Goal: Transaction & Acquisition: Purchase product/service

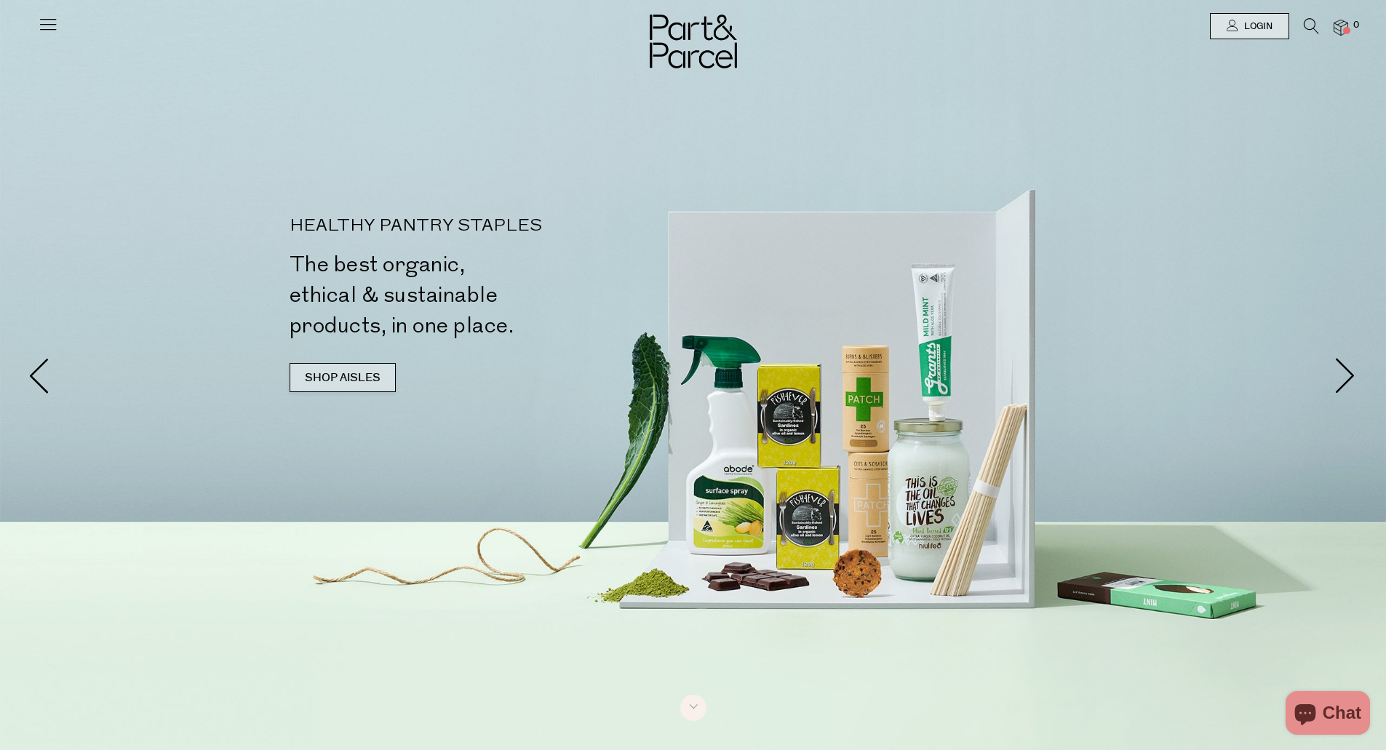
click at [340, 374] on link "SHOP AISLES" at bounding box center [343, 377] width 106 height 29
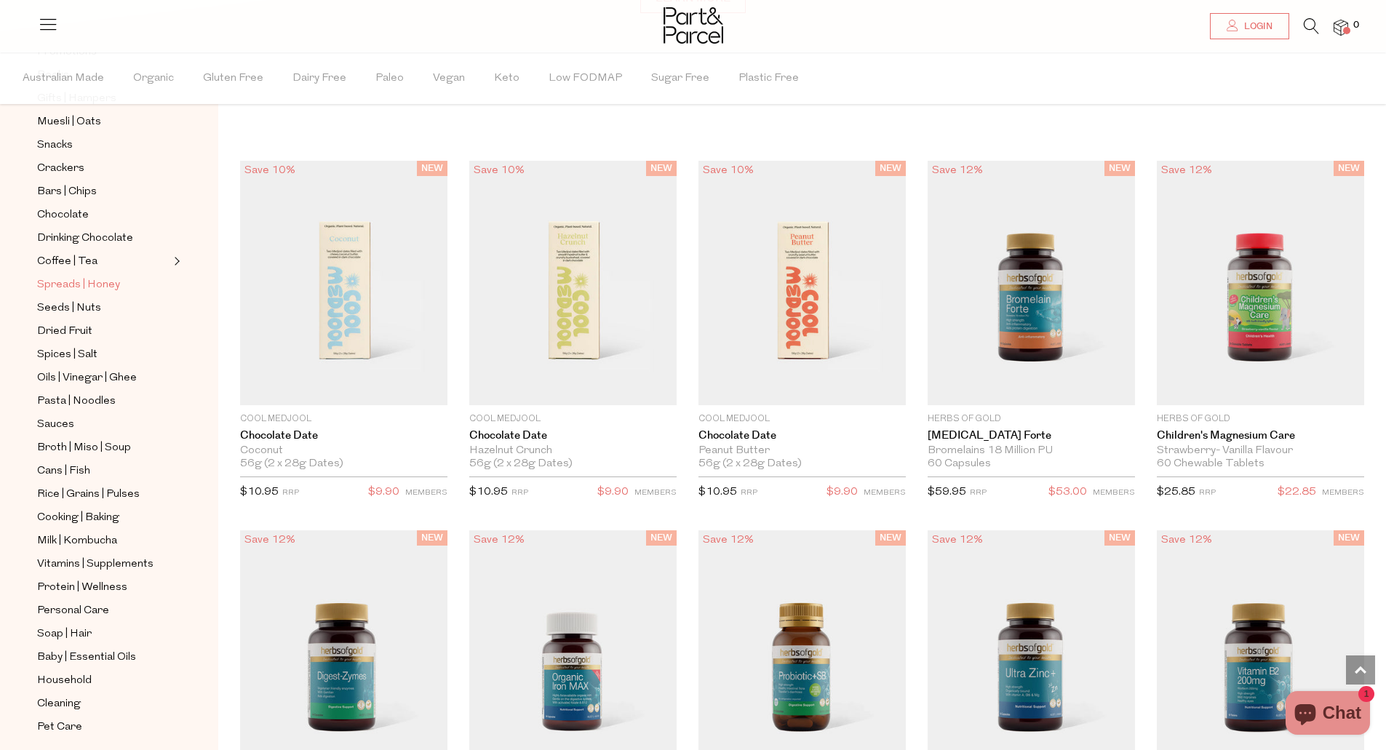
scroll to position [217, 0]
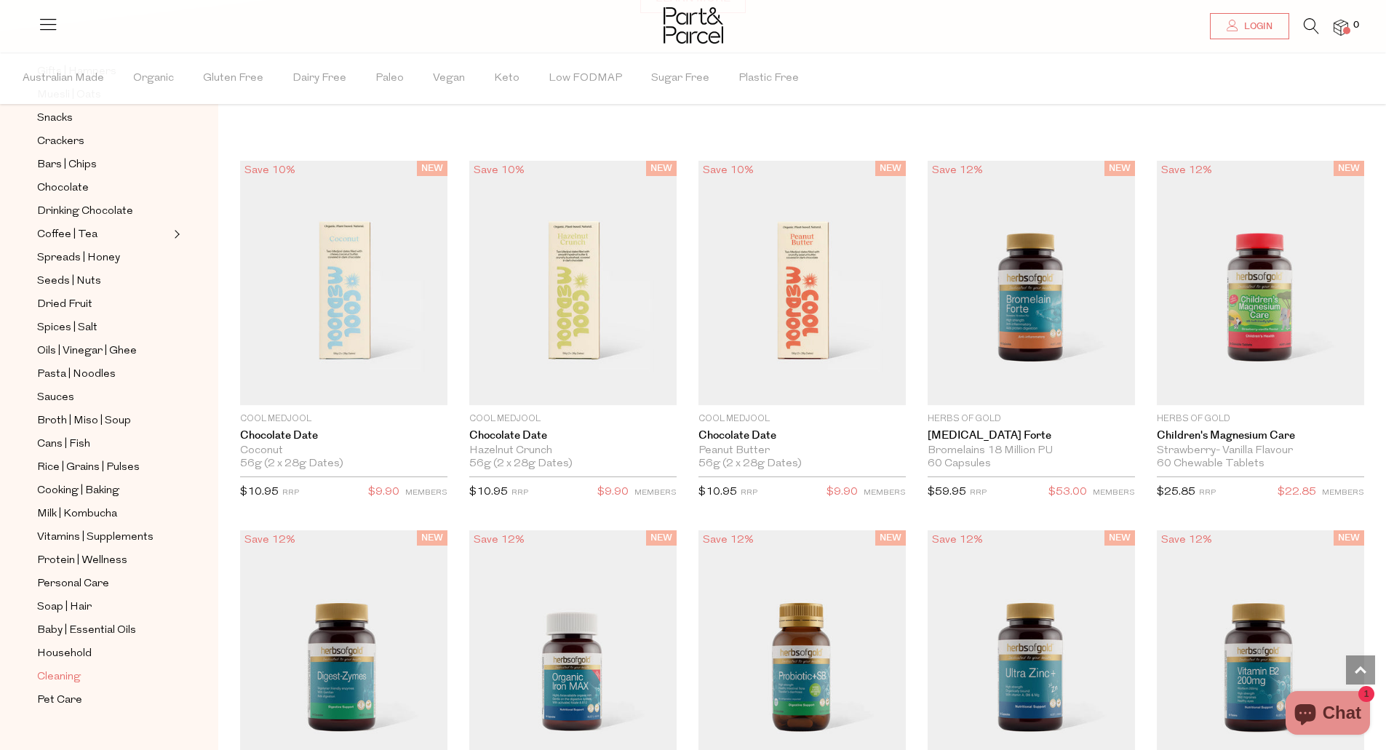
click at [70, 669] on span "Cleaning" at bounding box center [59, 677] width 44 height 17
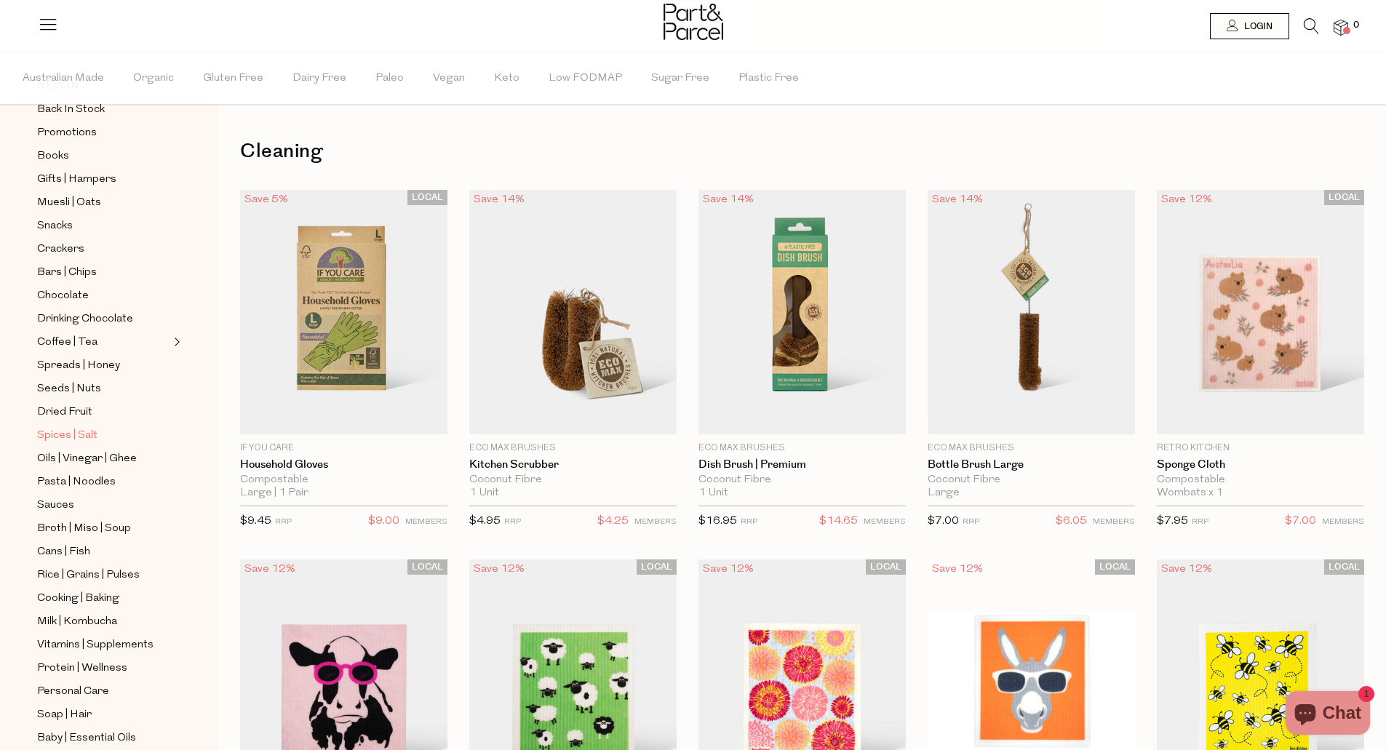
scroll to position [217, 0]
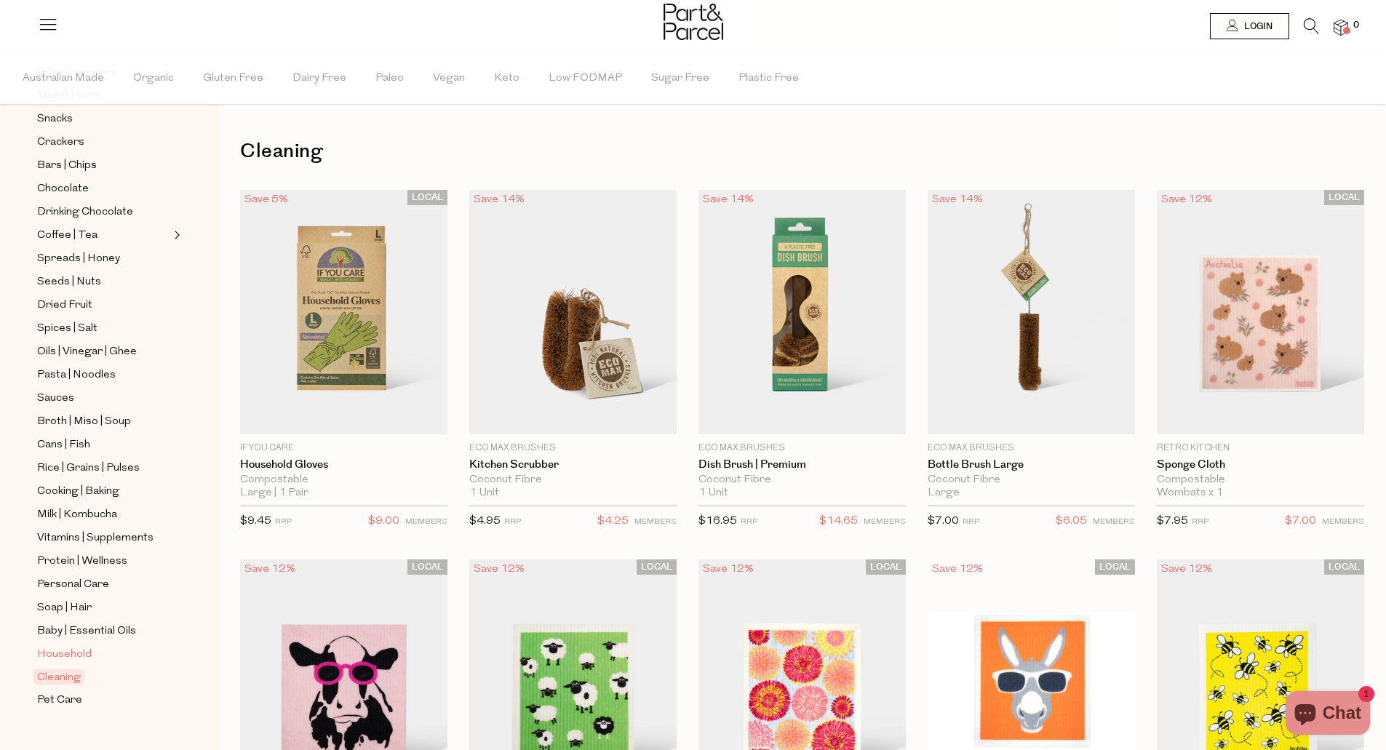
click at [58, 646] on span "Household" at bounding box center [64, 654] width 55 height 17
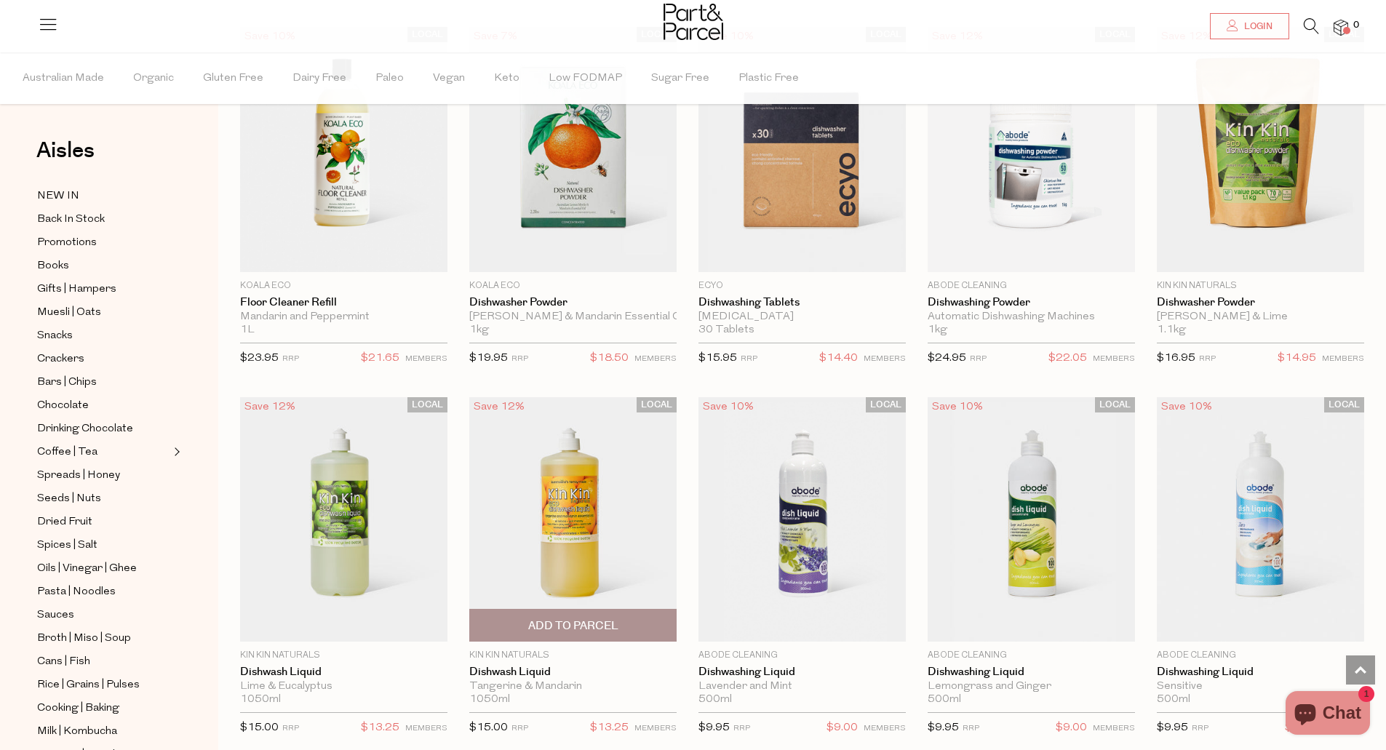
scroll to position [2037, 0]
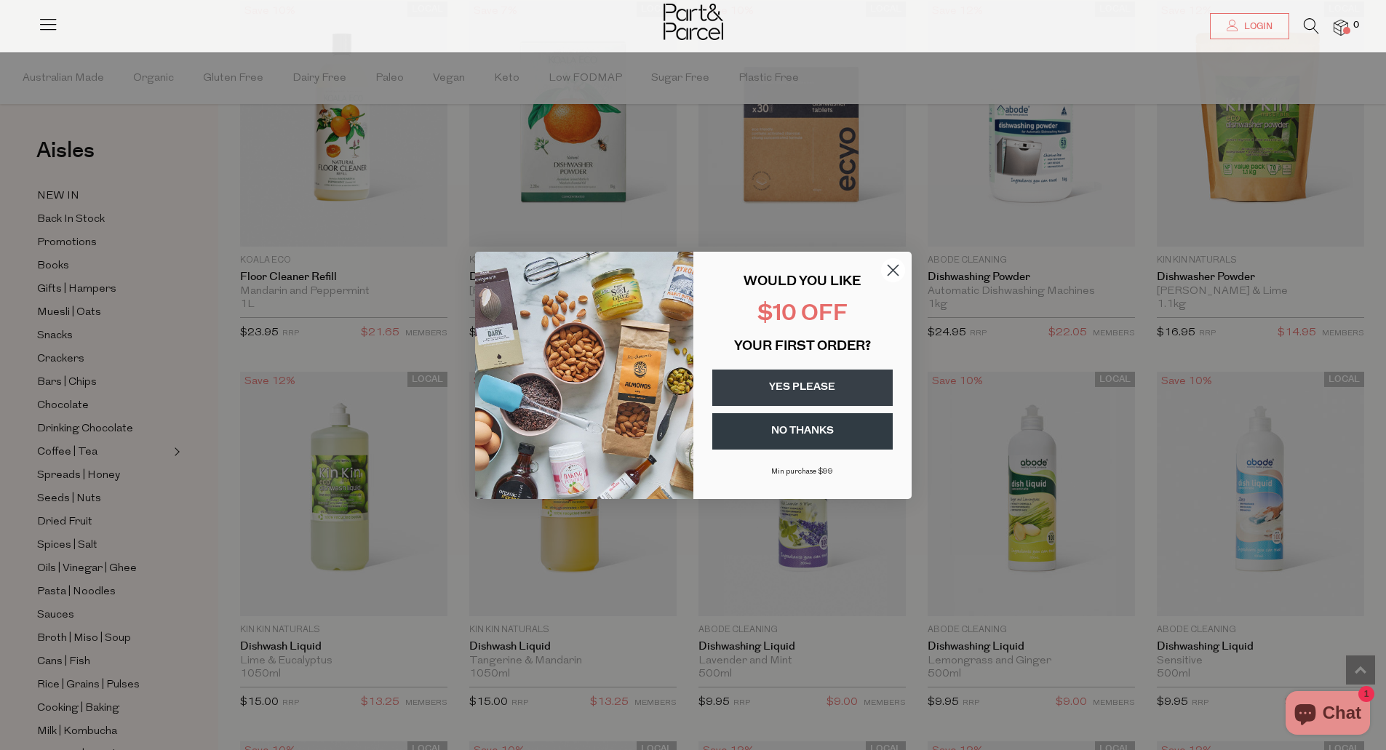
click at [895, 267] on icon "Close dialog" at bounding box center [893, 270] width 10 height 10
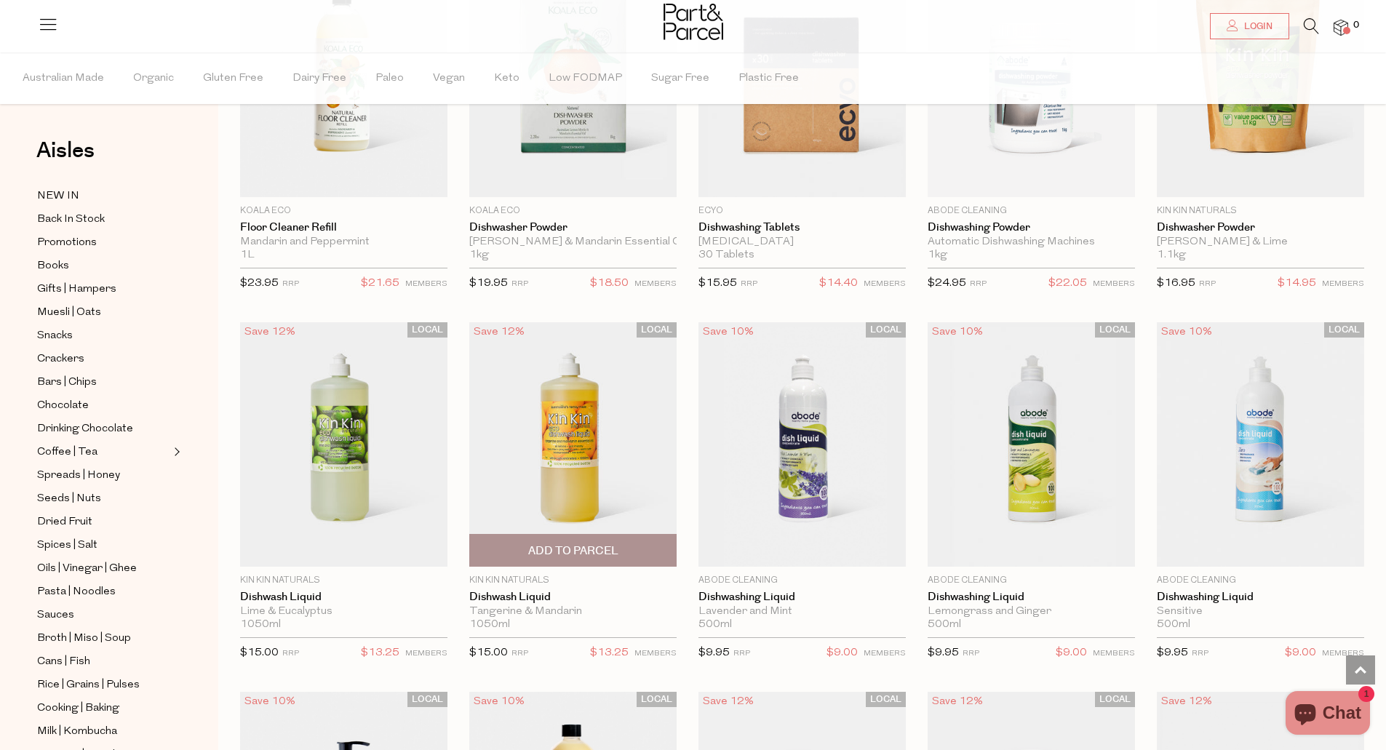
scroll to position [2110, 0]
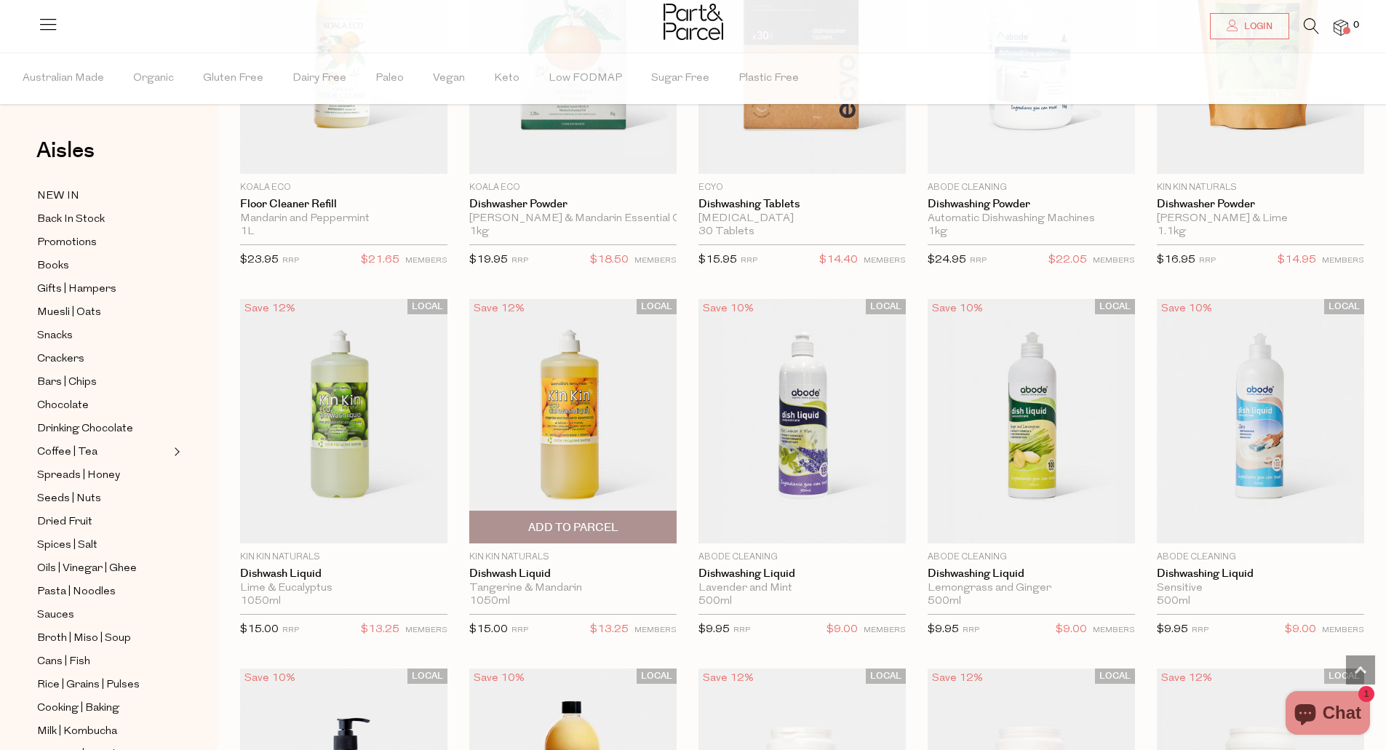
click at [562, 520] on span "Add To Parcel" at bounding box center [573, 527] width 90 height 15
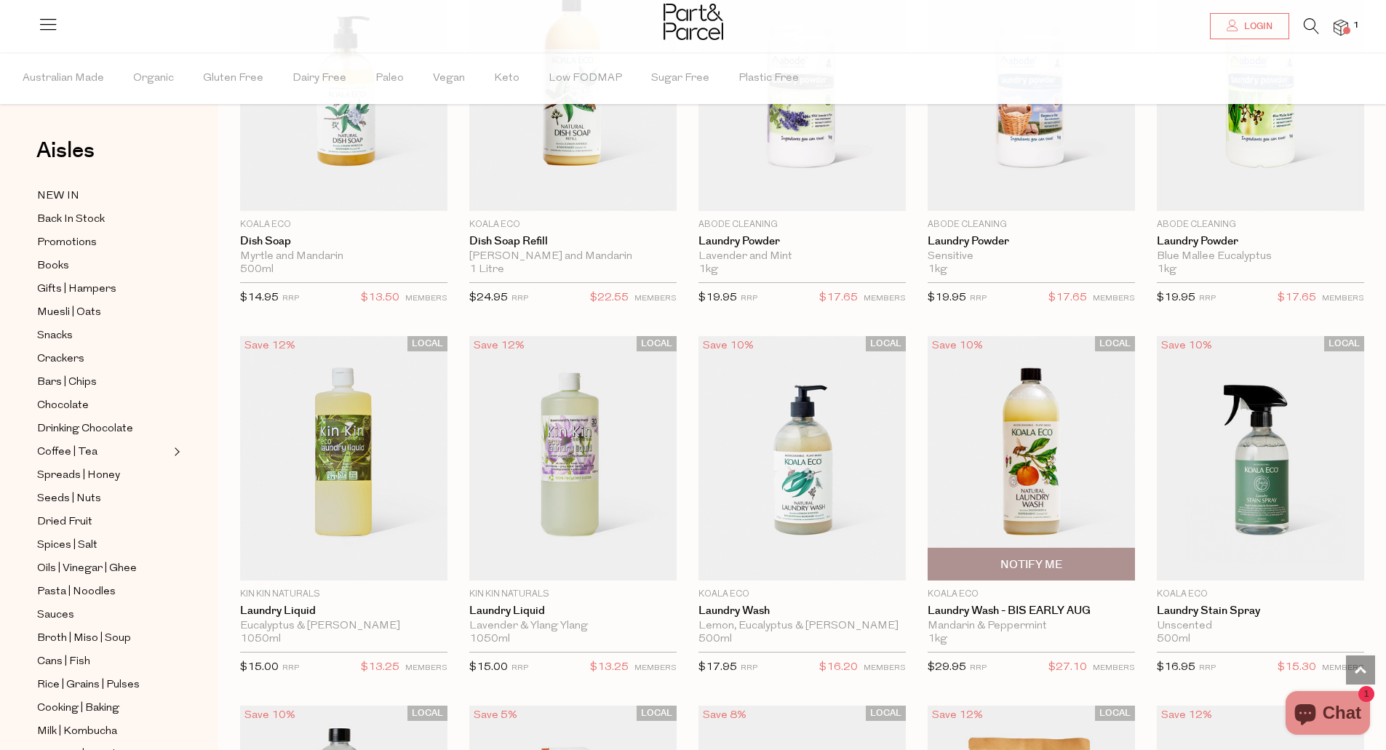
scroll to position [2837, 0]
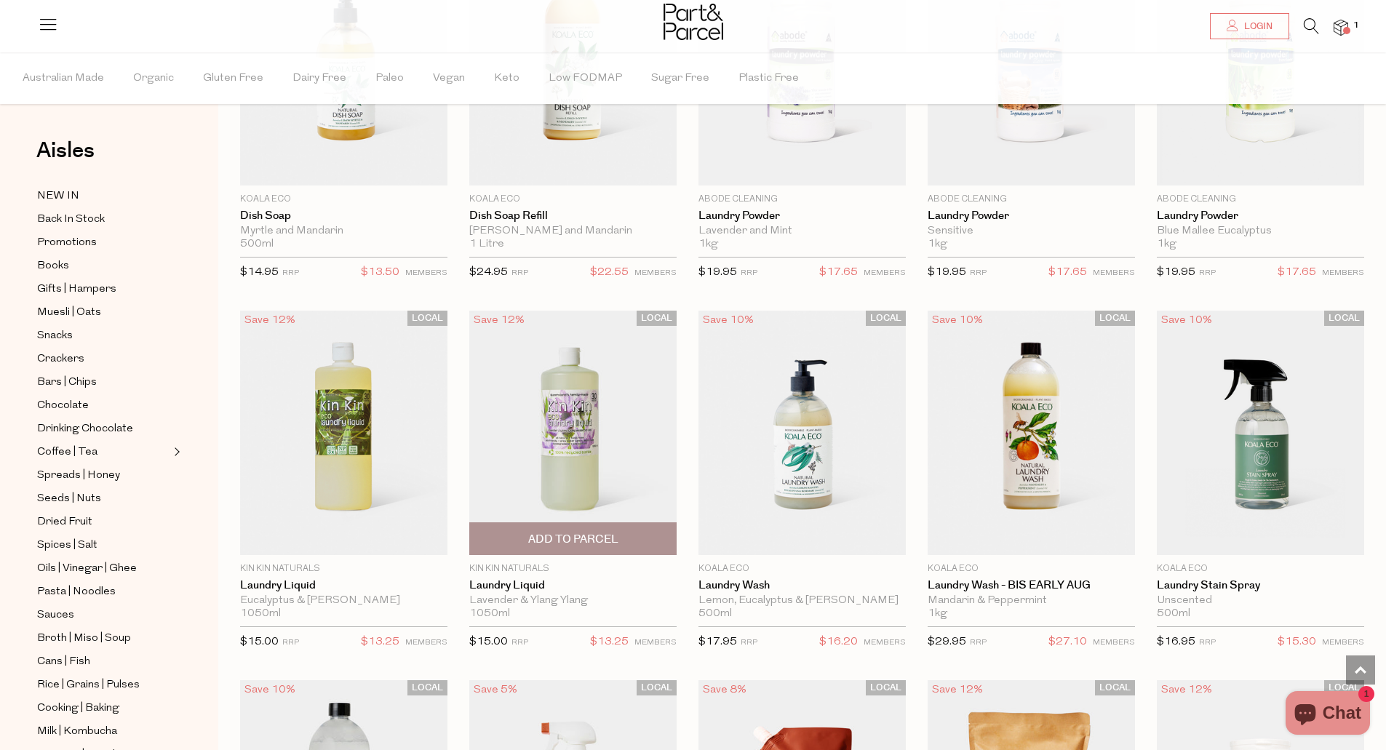
click at [583, 532] on span "Add To Parcel" at bounding box center [573, 539] width 90 height 15
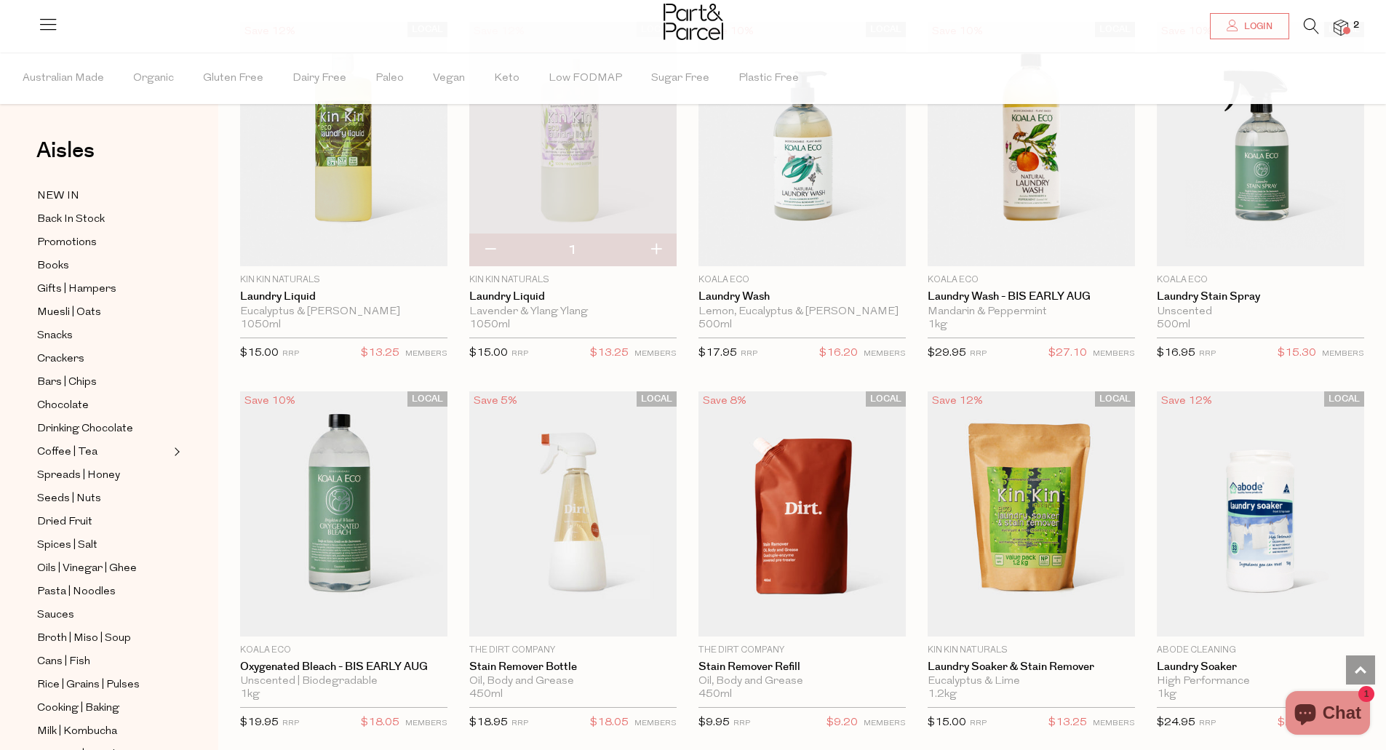
scroll to position [3128, 0]
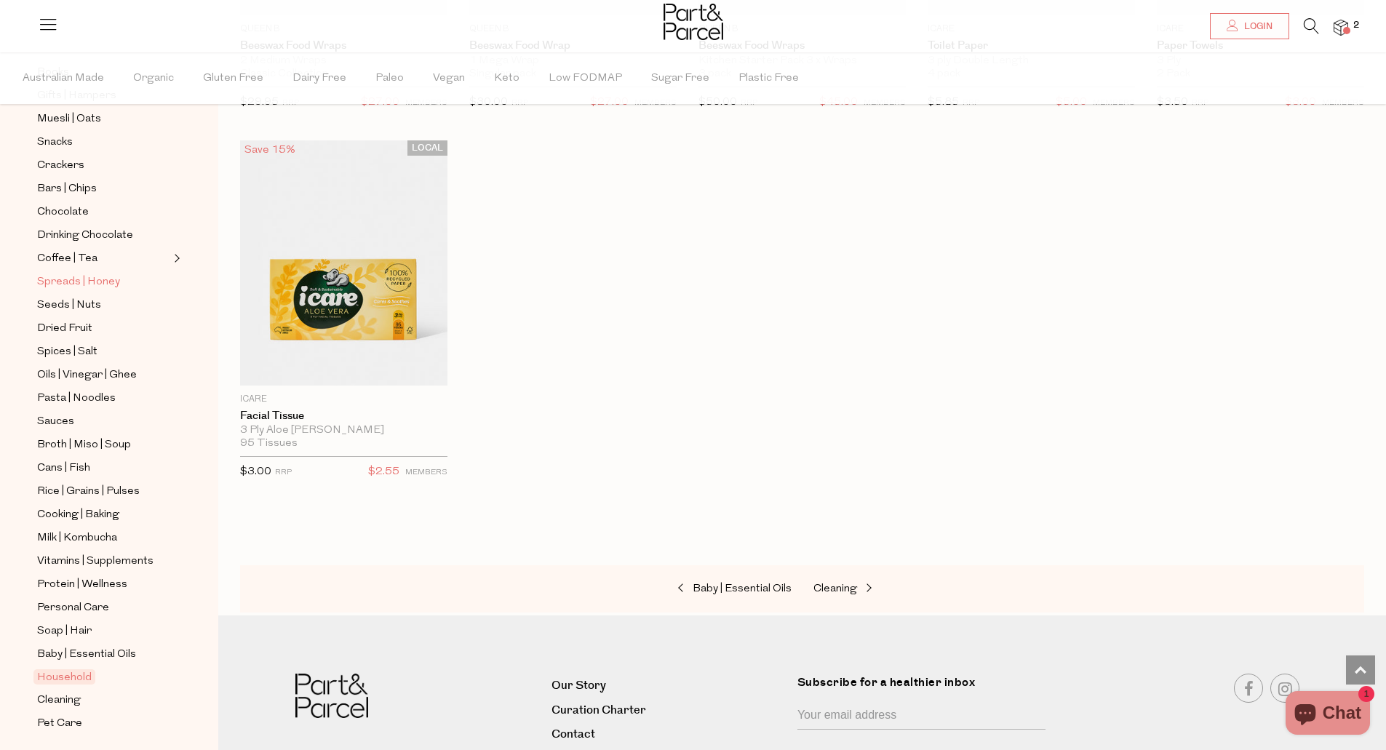
scroll to position [217, 0]
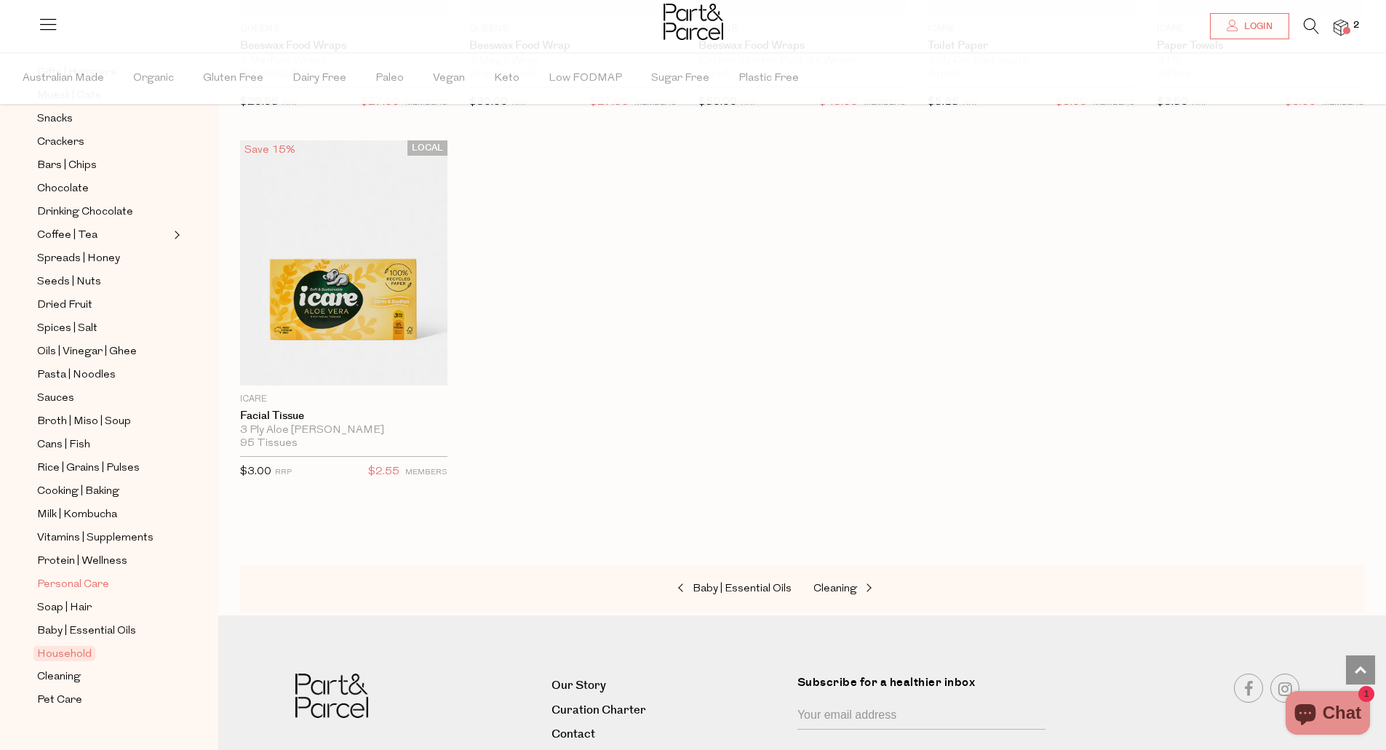
click at [66, 576] on span "Personal Care" at bounding box center [73, 584] width 72 height 17
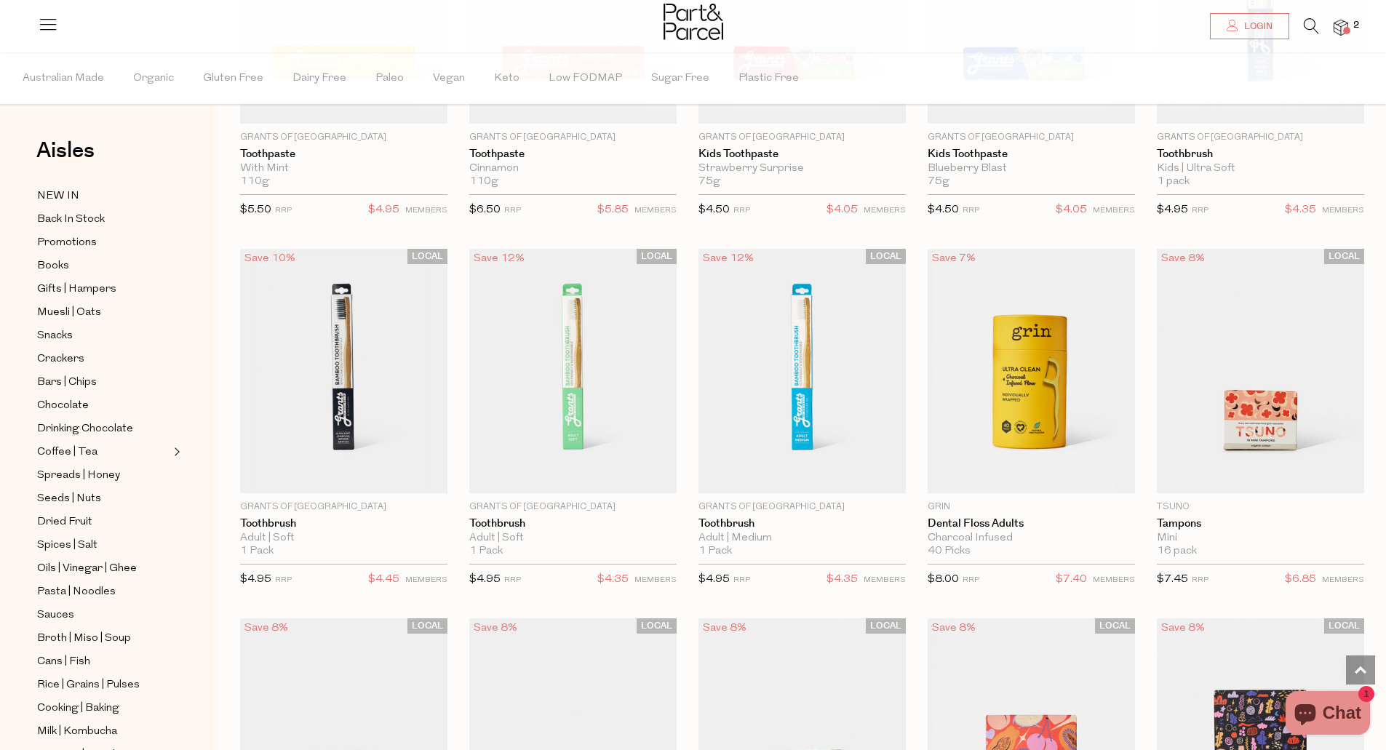
scroll to position [2183, 0]
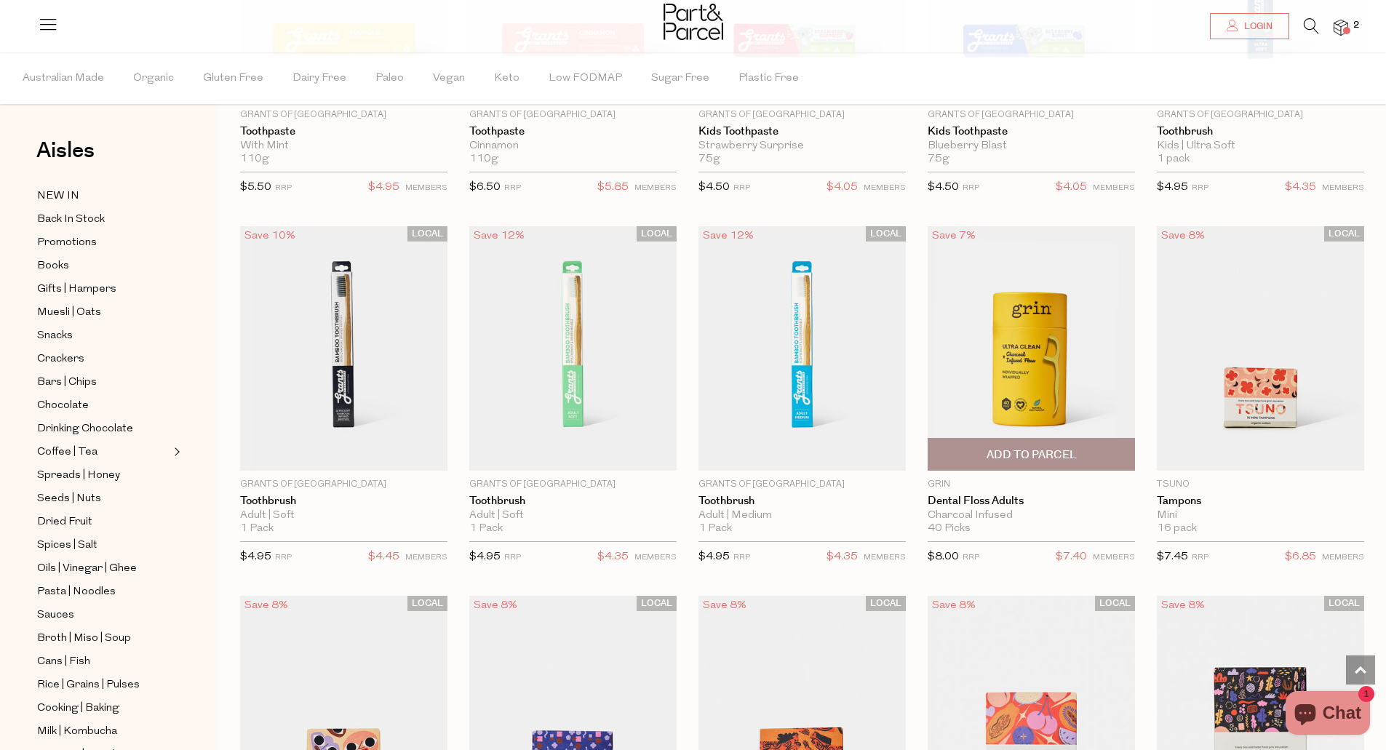
click at [985, 452] on span "Add To Parcel" at bounding box center [1031, 454] width 199 height 31
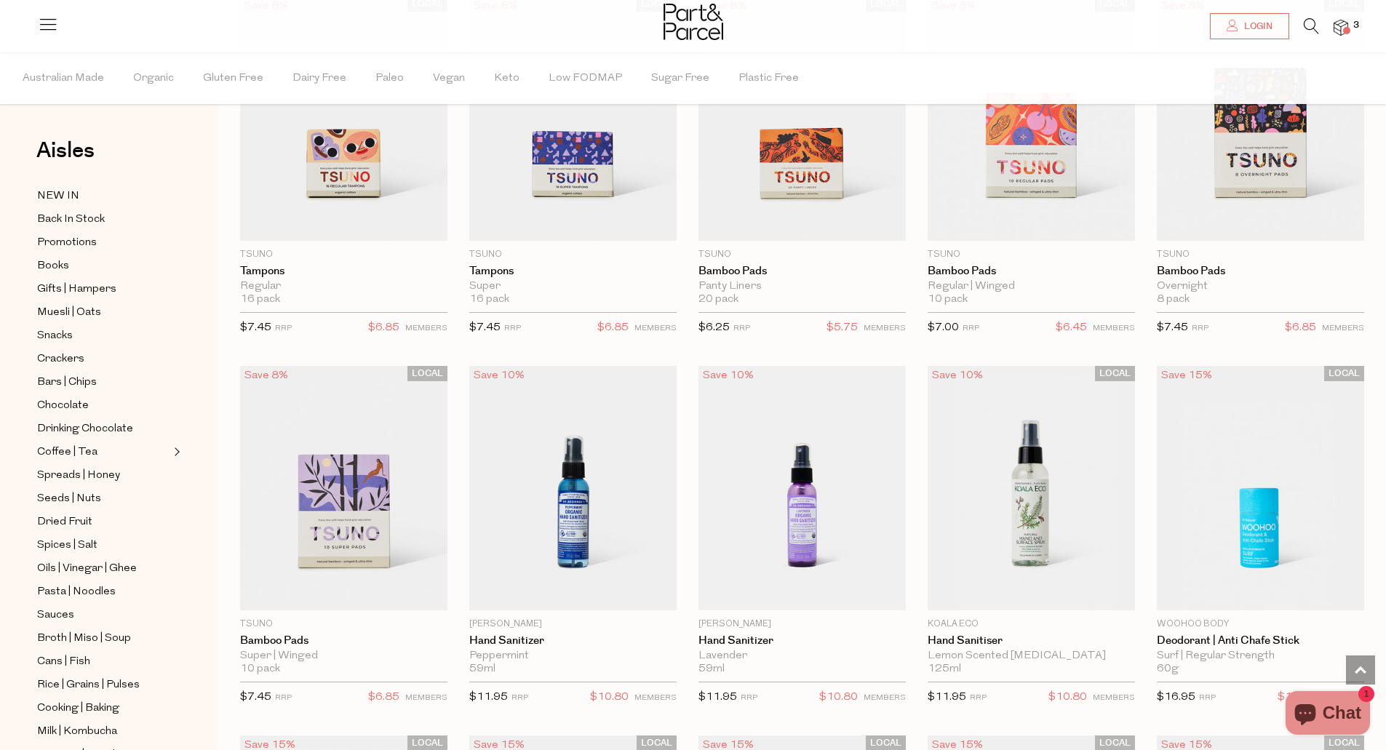
scroll to position [2837, 0]
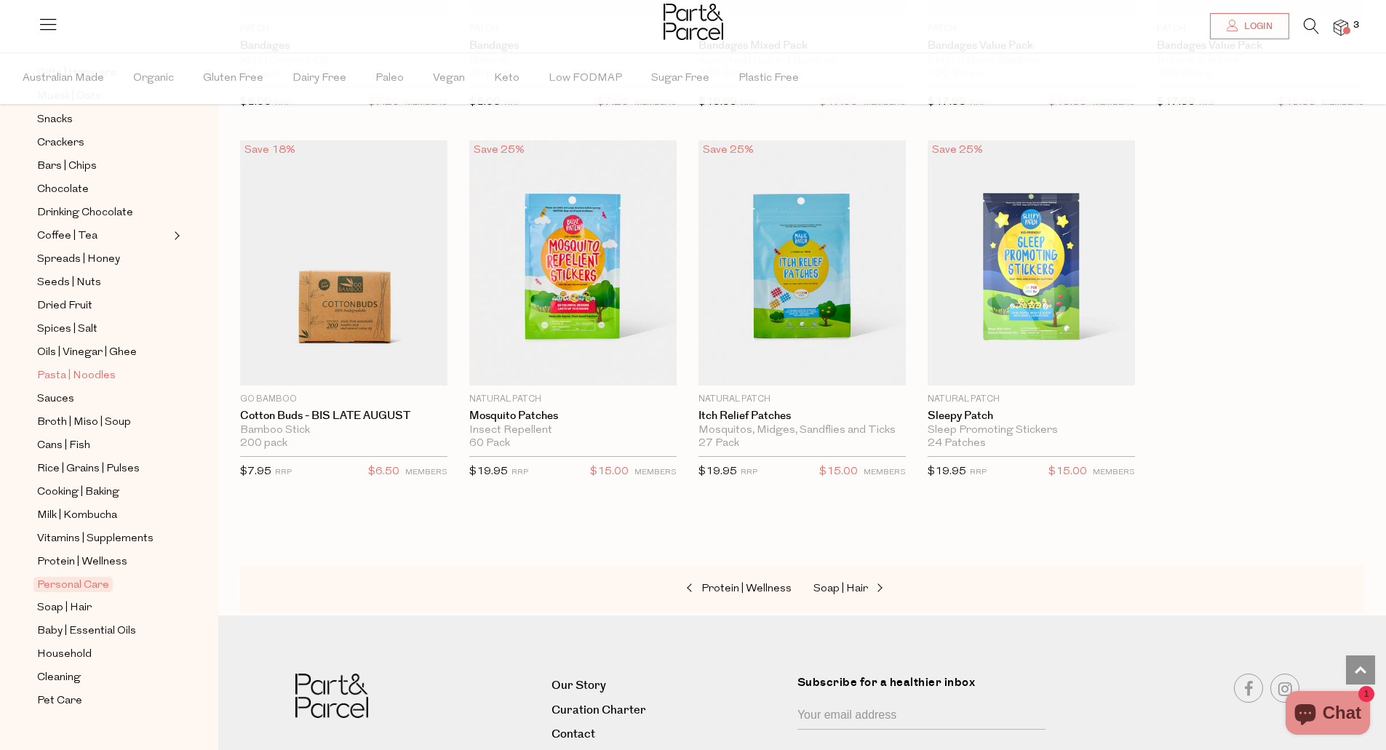
scroll to position [217, 0]
click at [73, 599] on span "Soap | Hair" at bounding box center [64, 607] width 55 height 17
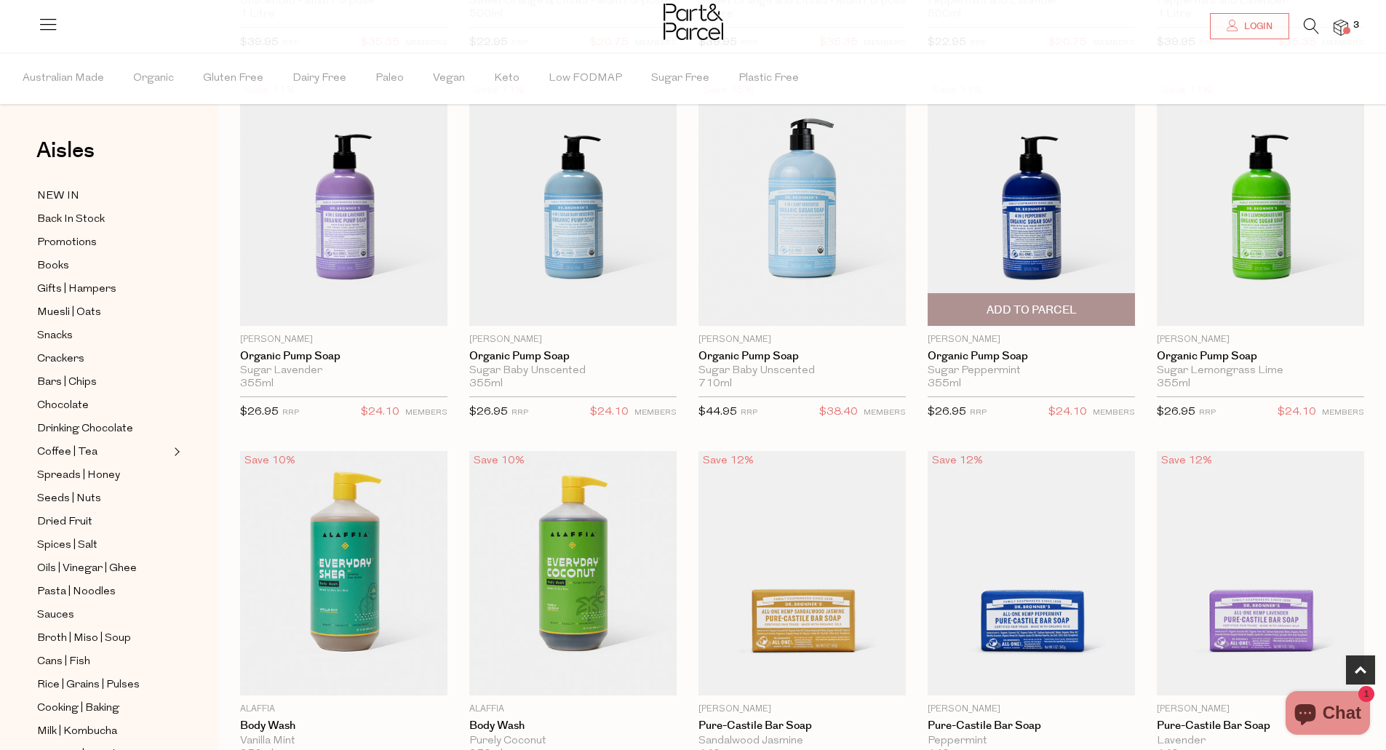
scroll to position [873, 0]
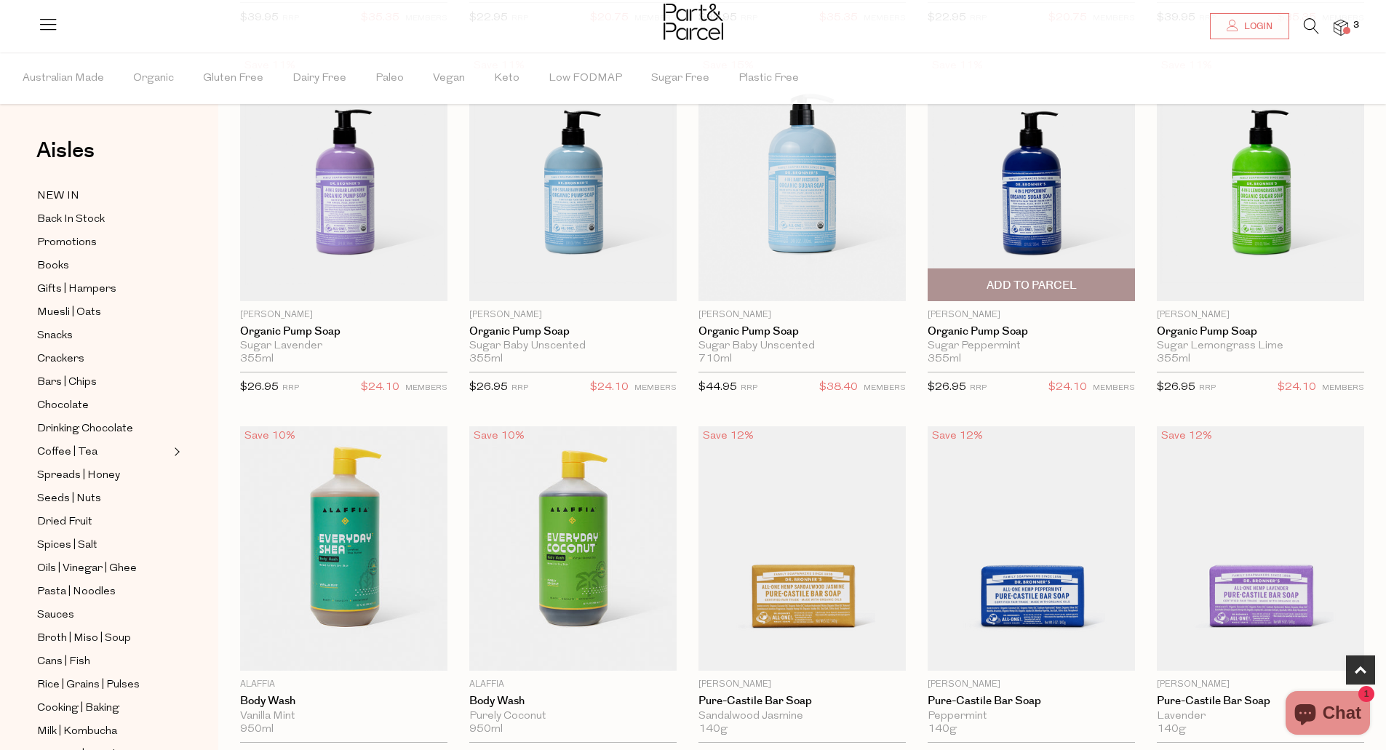
click at [989, 278] on span "Add To Parcel" at bounding box center [1032, 285] width 90 height 15
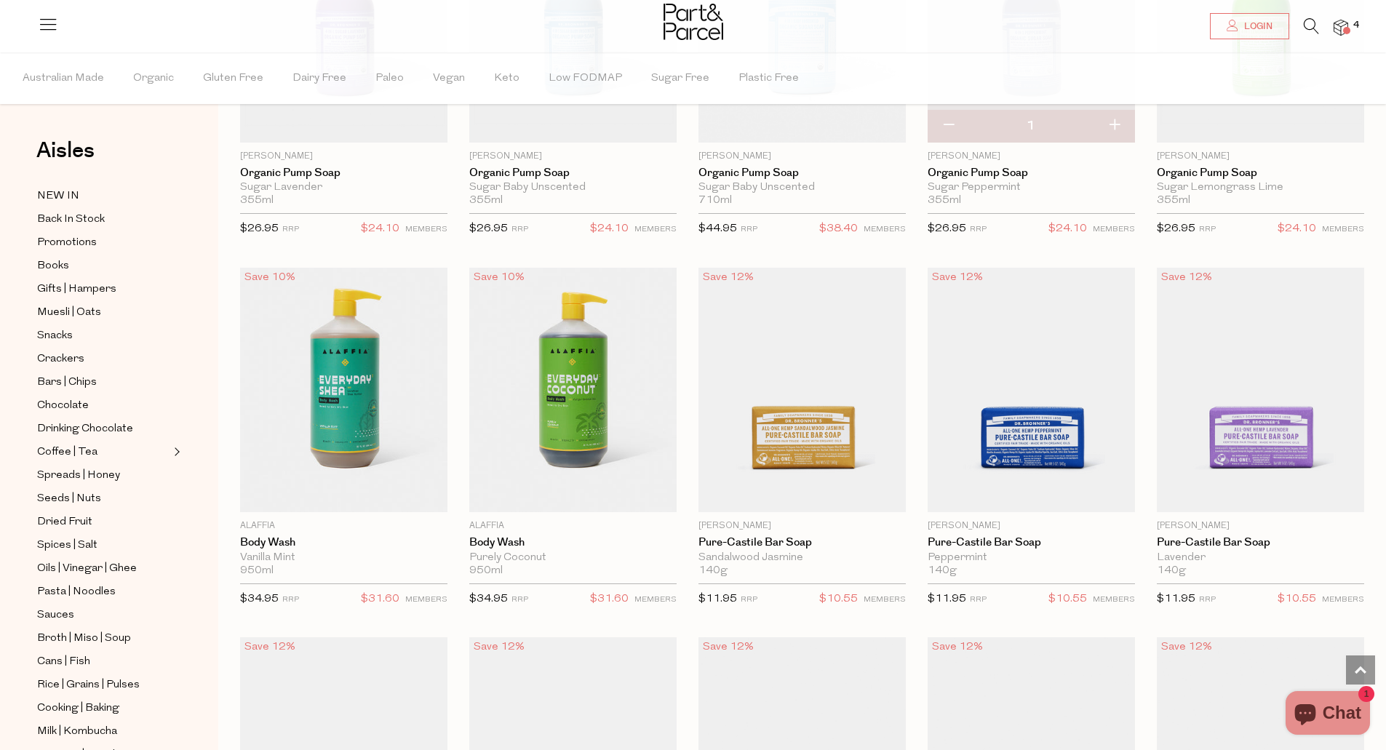
scroll to position [1091, 0]
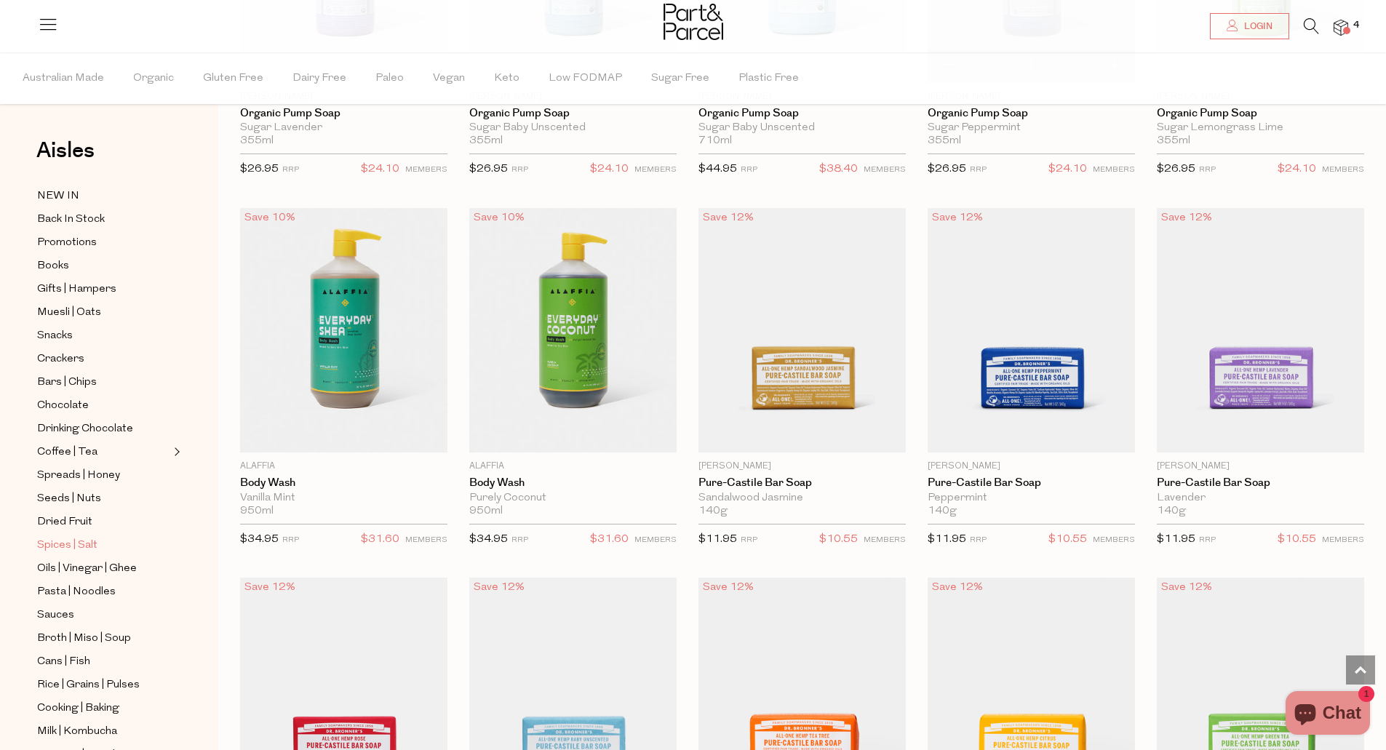
click at [58, 537] on span "Spices | Salt" at bounding box center [67, 545] width 60 height 17
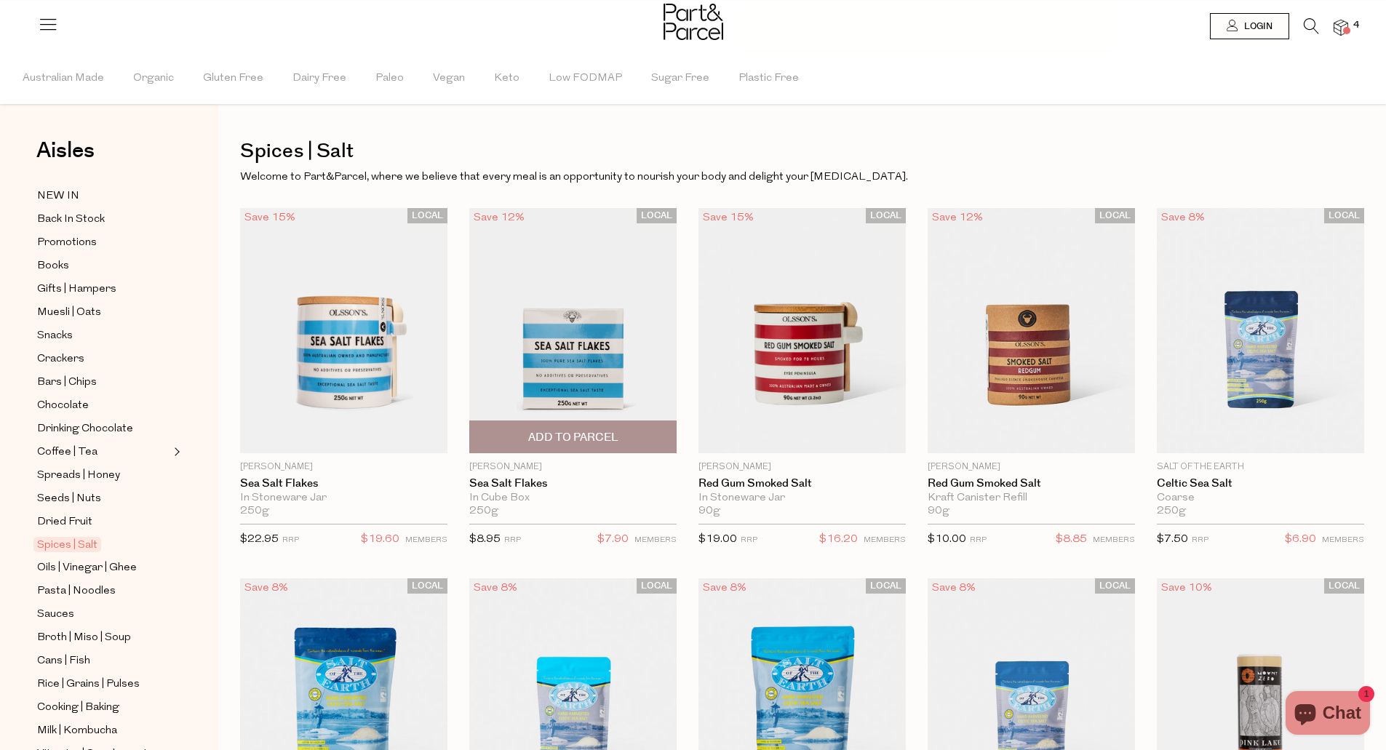
click at [551, 431] on span "Add To Parcel" at bounding box center [573, 437] width 90 height 15
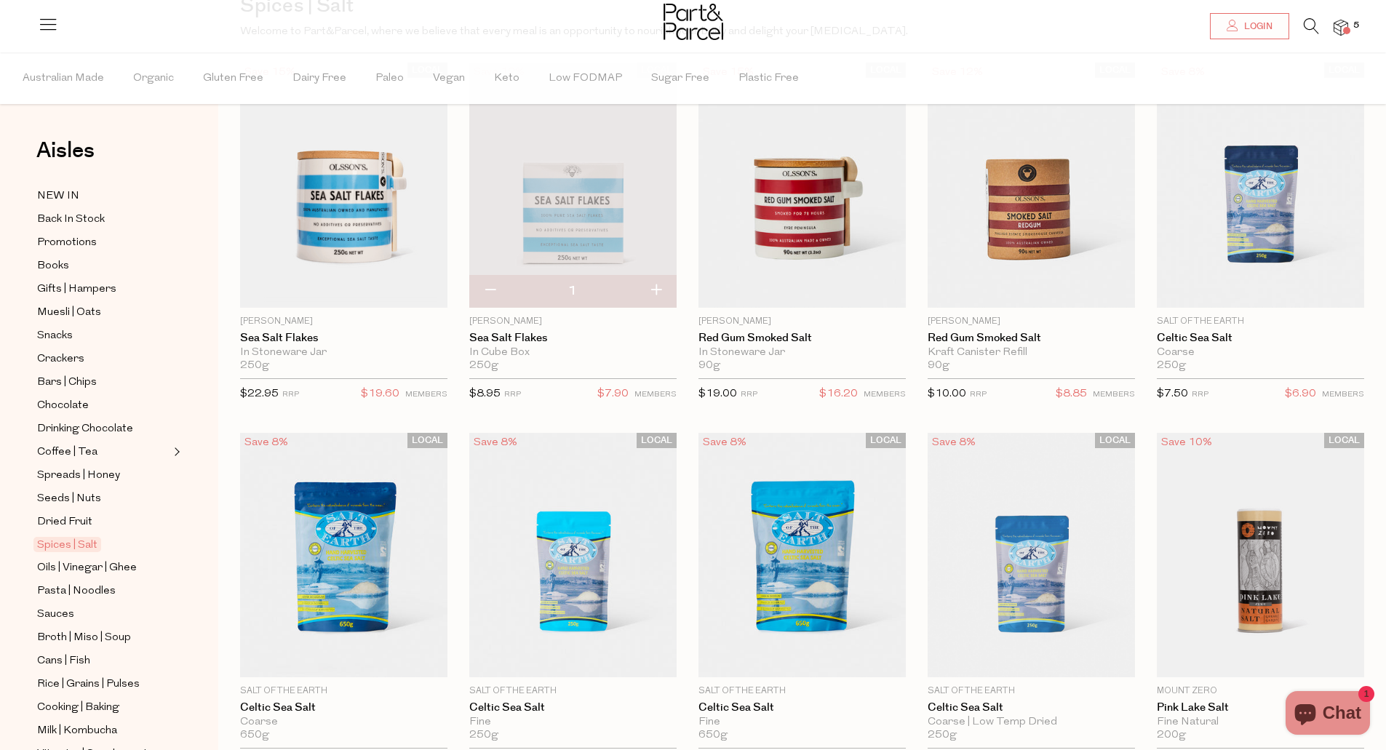
scroll to position [218, 0]
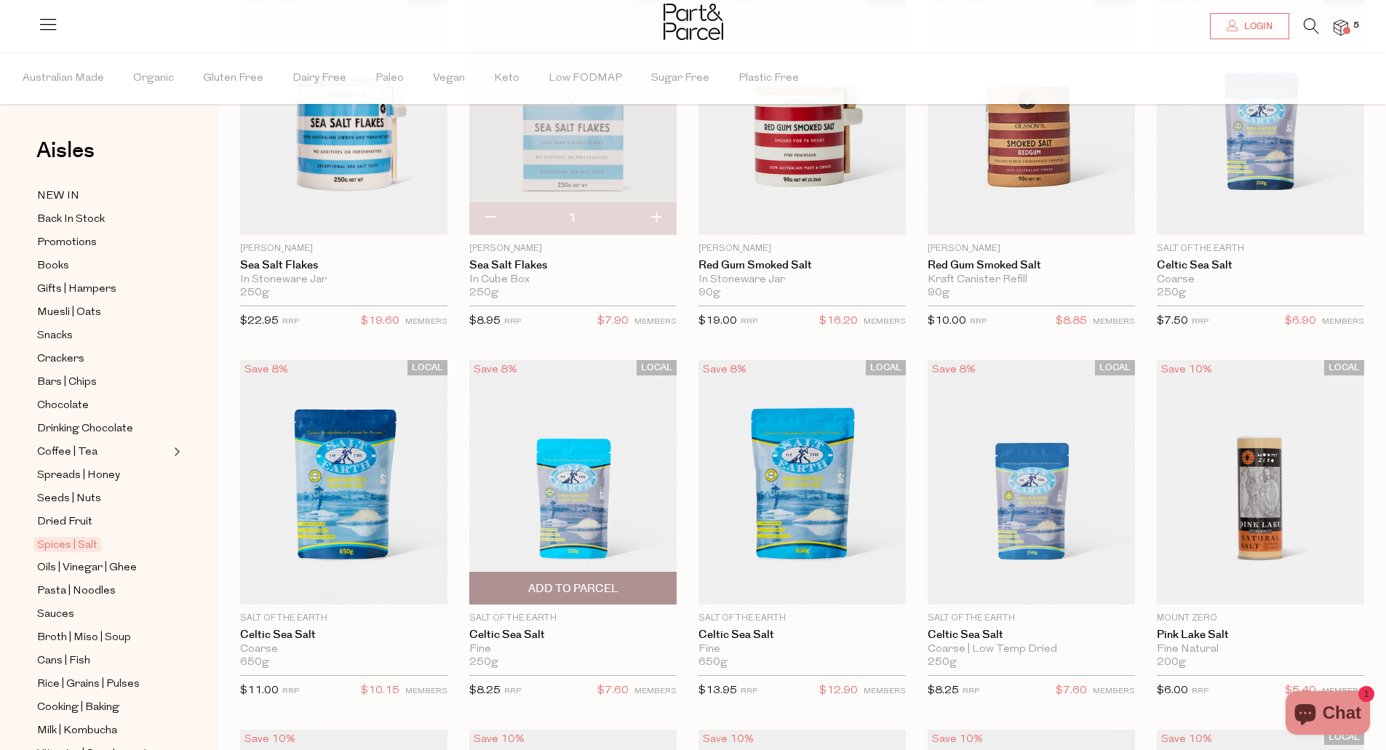
click at [539, 585] on span "Add To Parcel" at bounding box center [573, 588] width 90 height 15
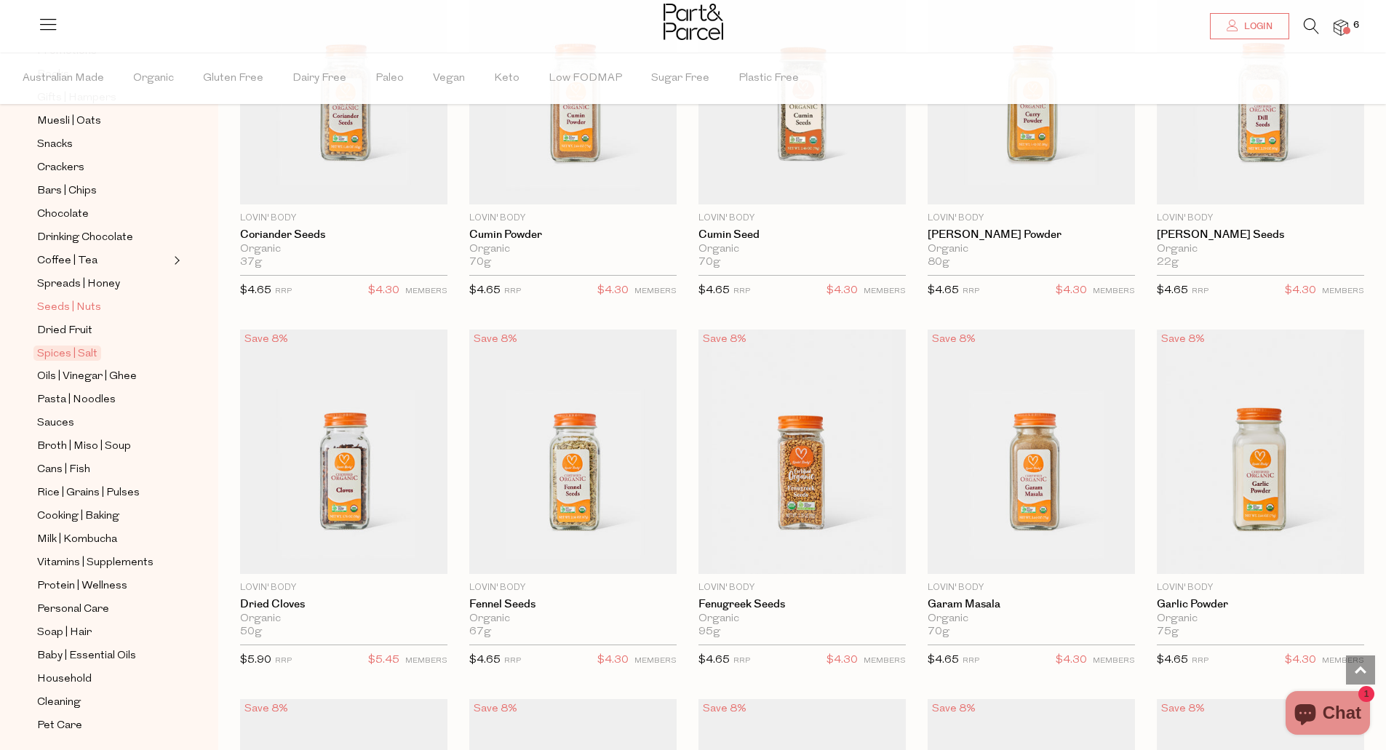
scroll to position [217, 0]
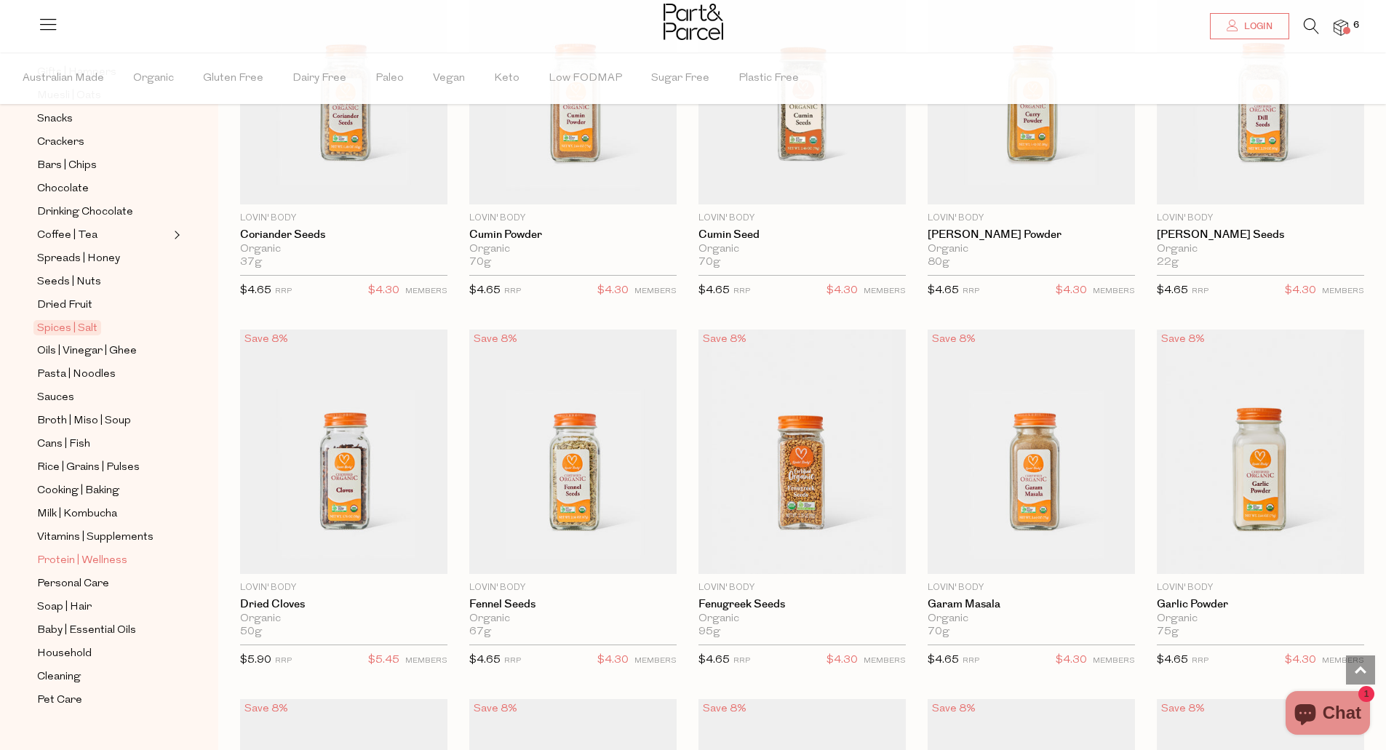
click at [110, 552] on span "Protein | Wellness" at bounding box center [82, 560] width 90 height 17
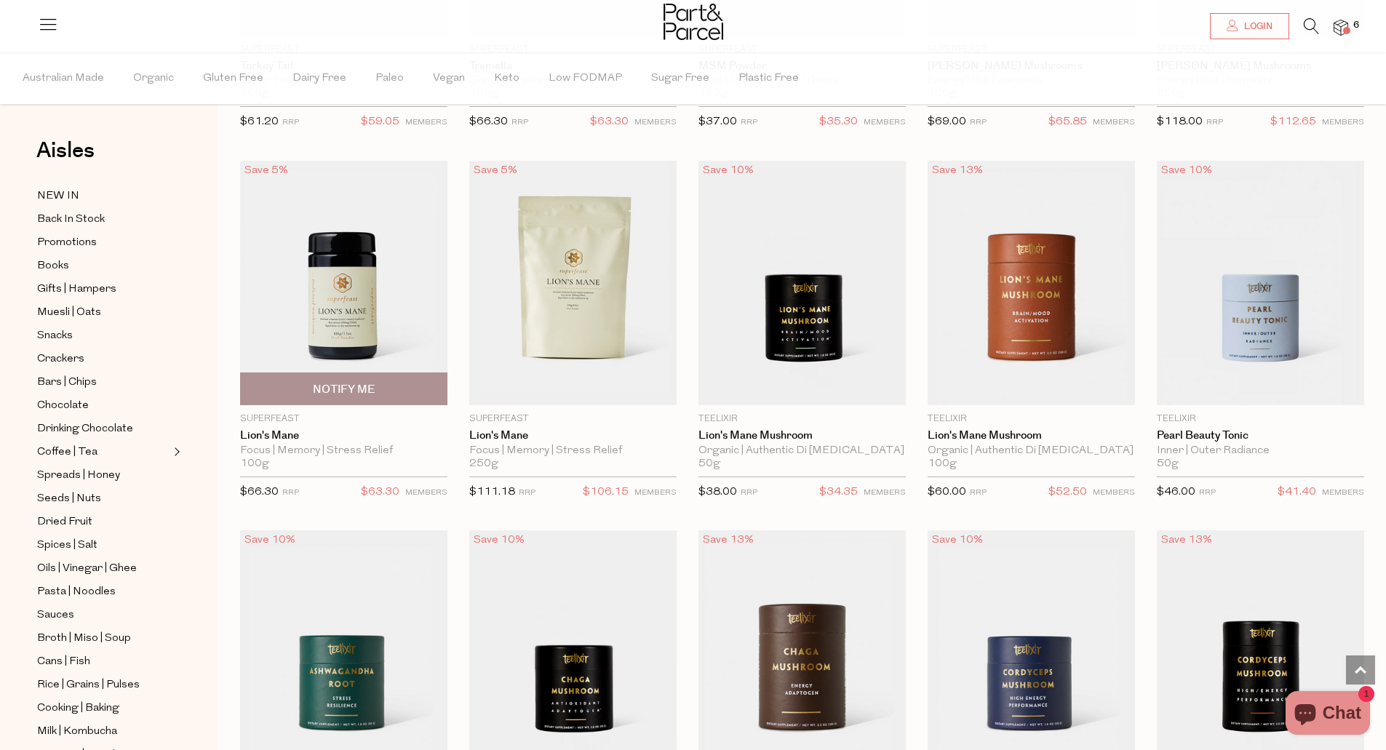
scroll to position [2627, 0]
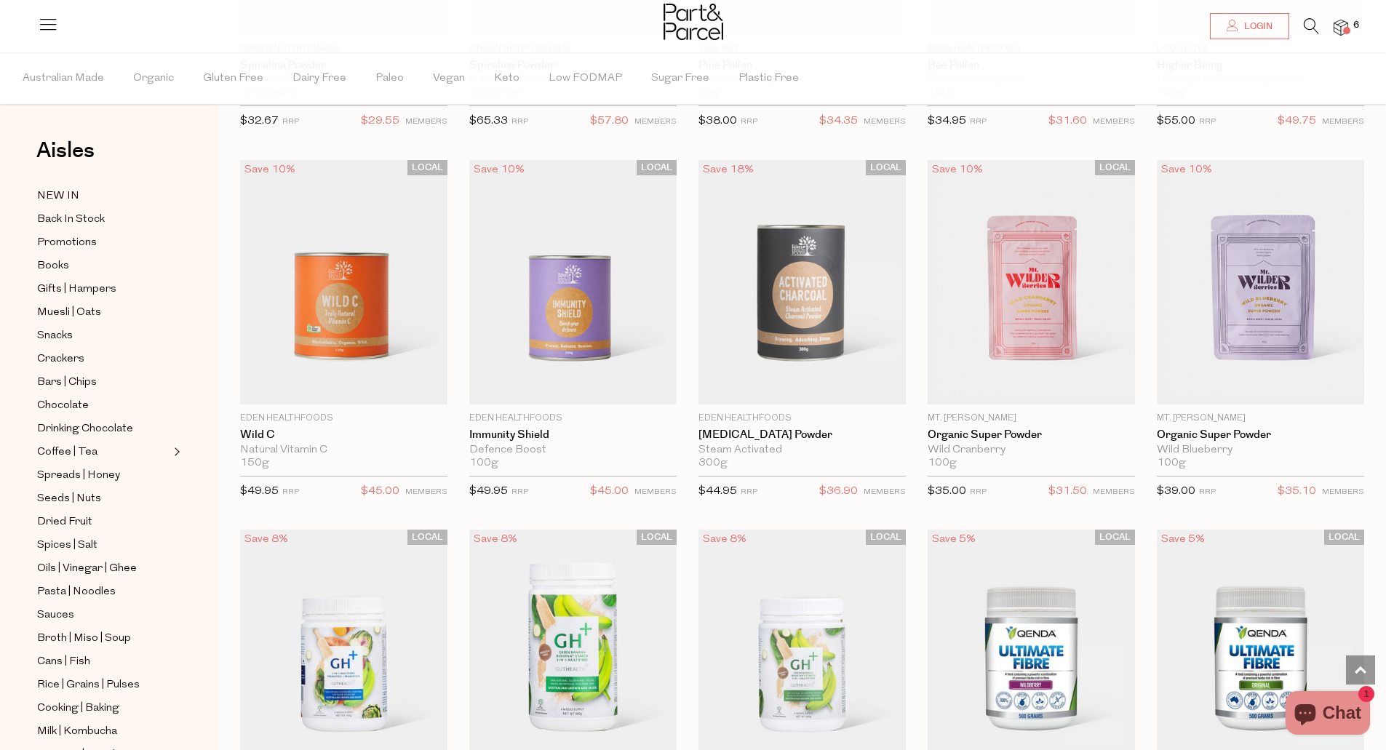
scroll to position [4155, 0]
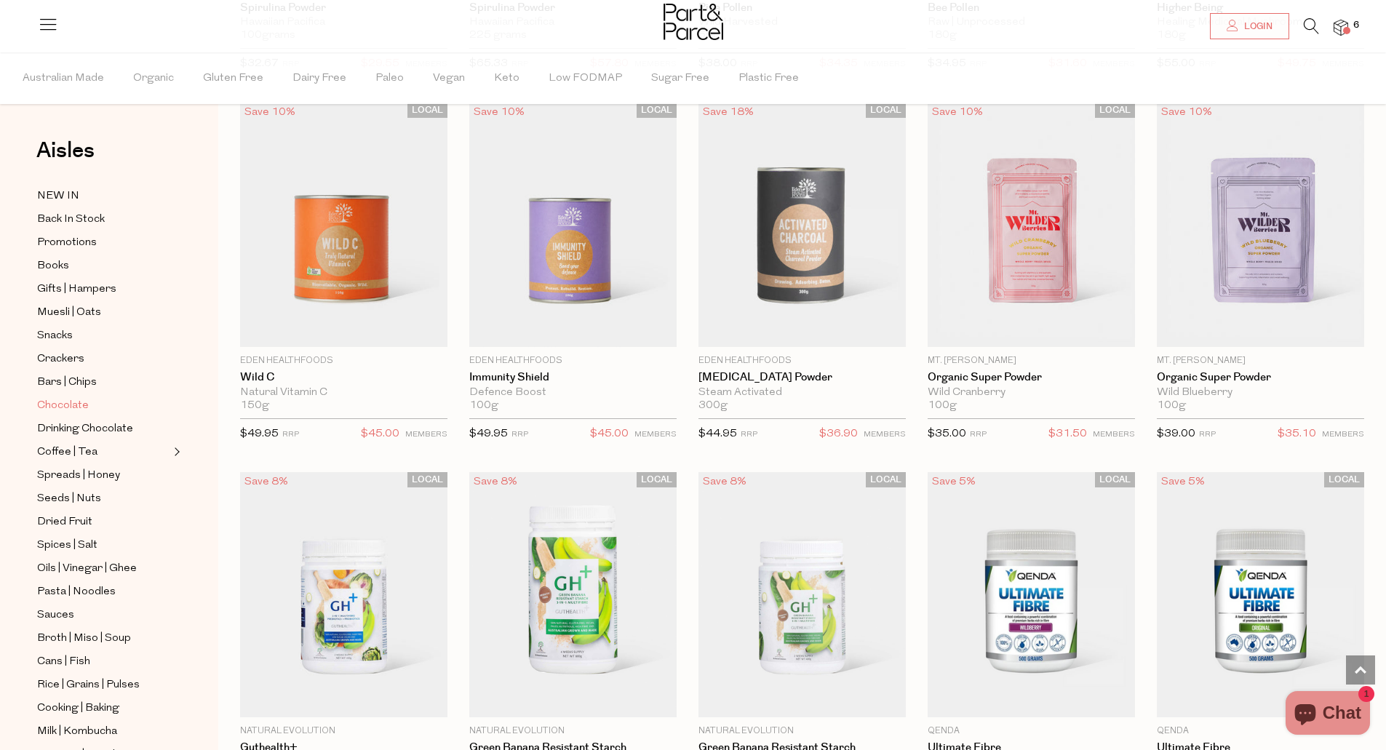
click at [59, 397] on span "Chocolate" at bounding box center [63, 405] width 52 height 17
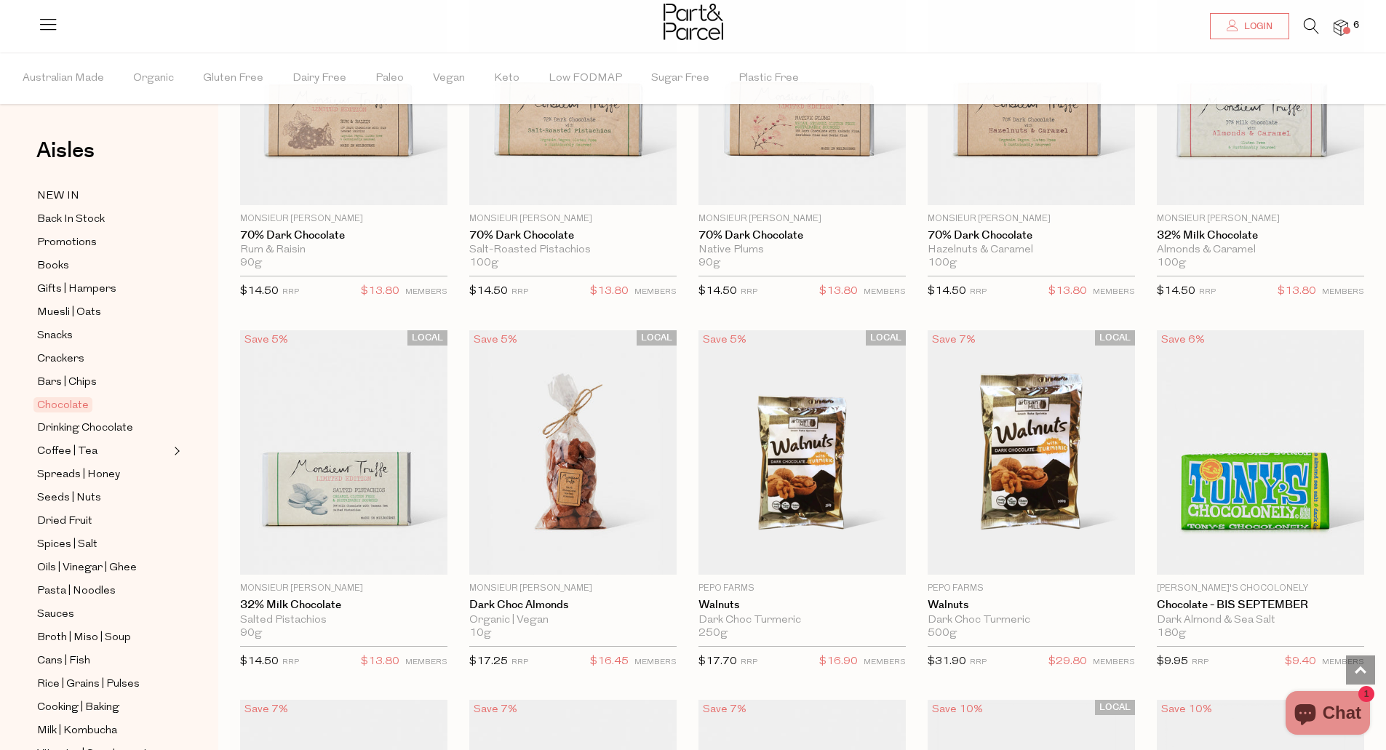
scroll to position [2474, 0]
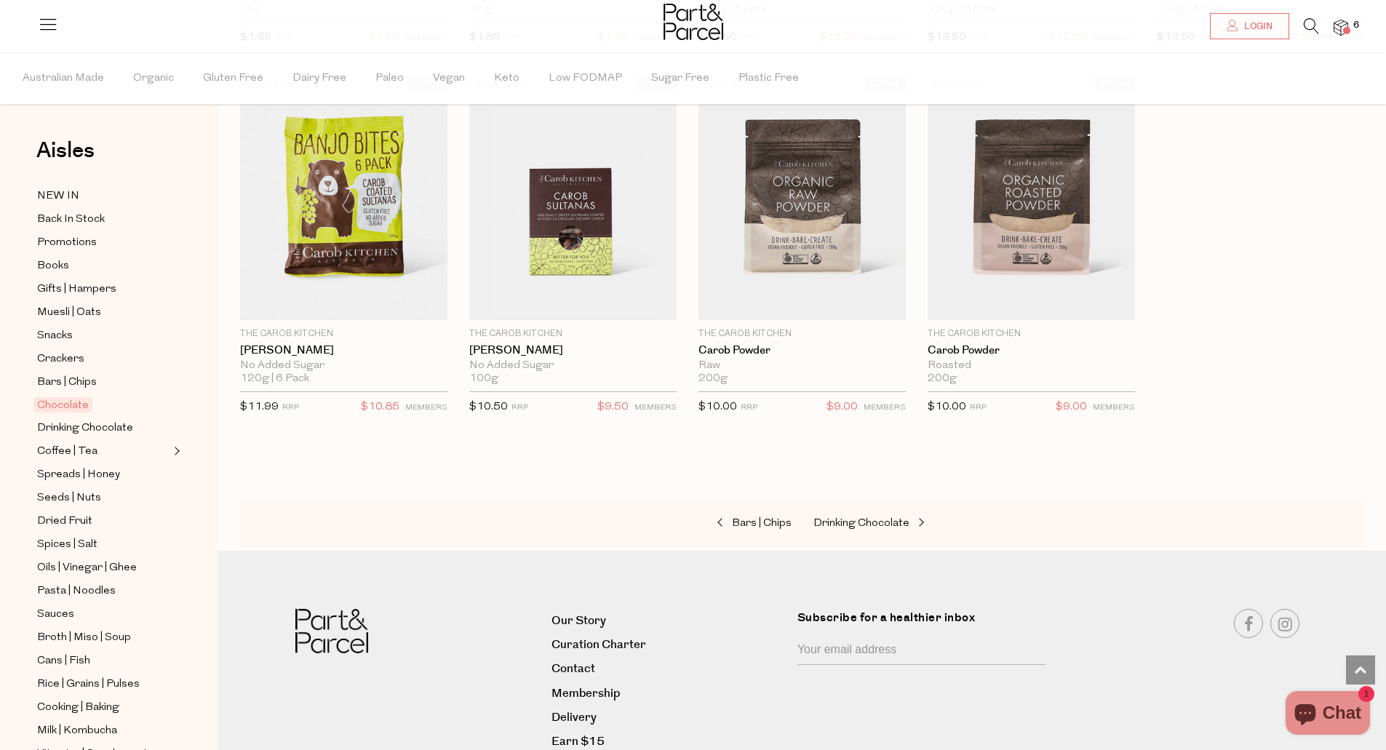
scroll to position [4220, 0]
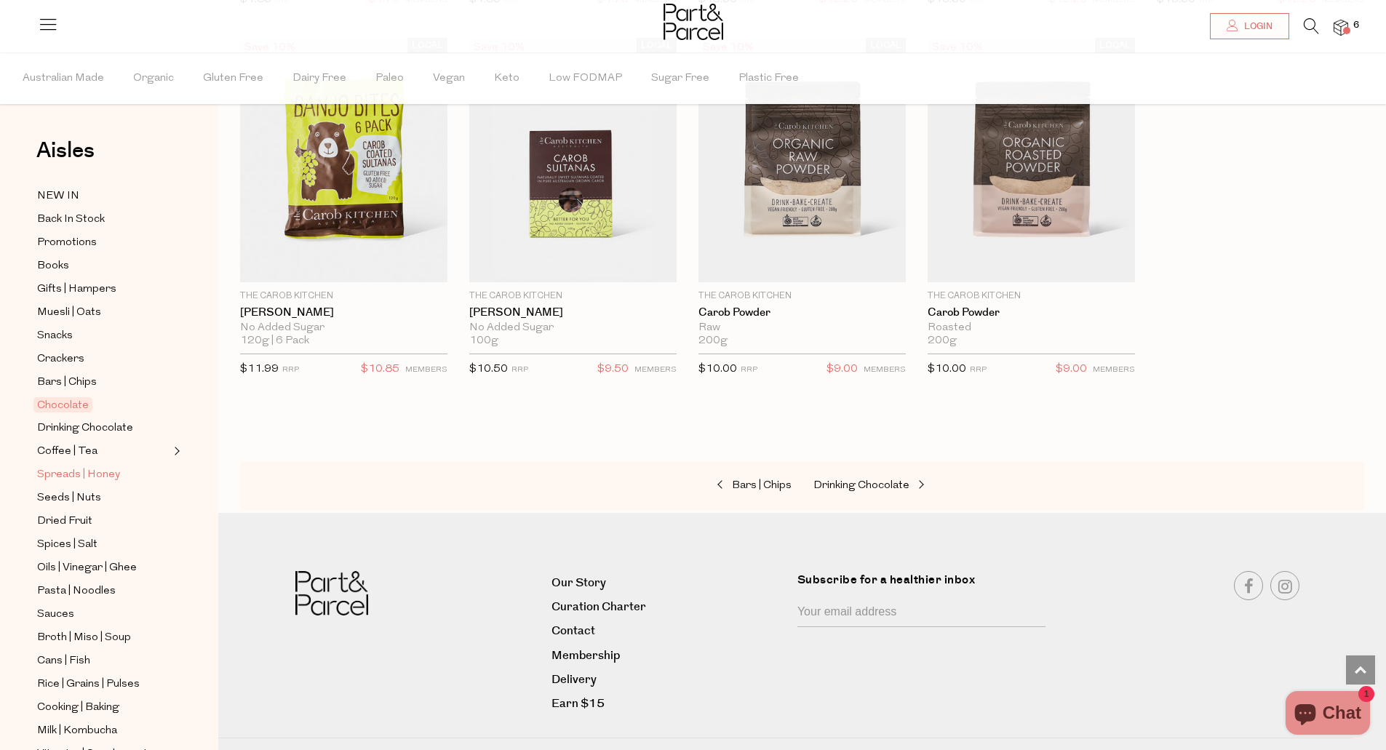
click at [98, 467] on span "Spreads | Honey" at bounding box center [78, 474] width 83 height 17
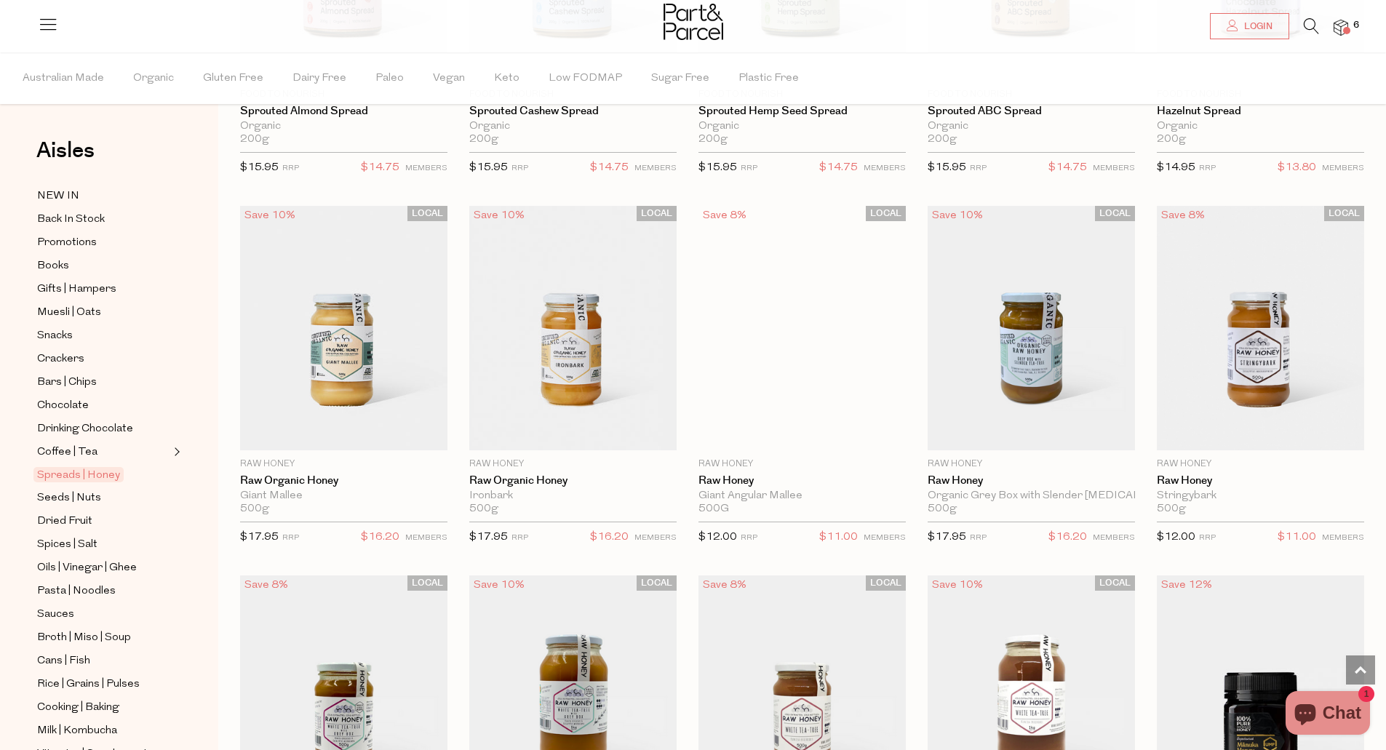
scroll to position [3128, 0]
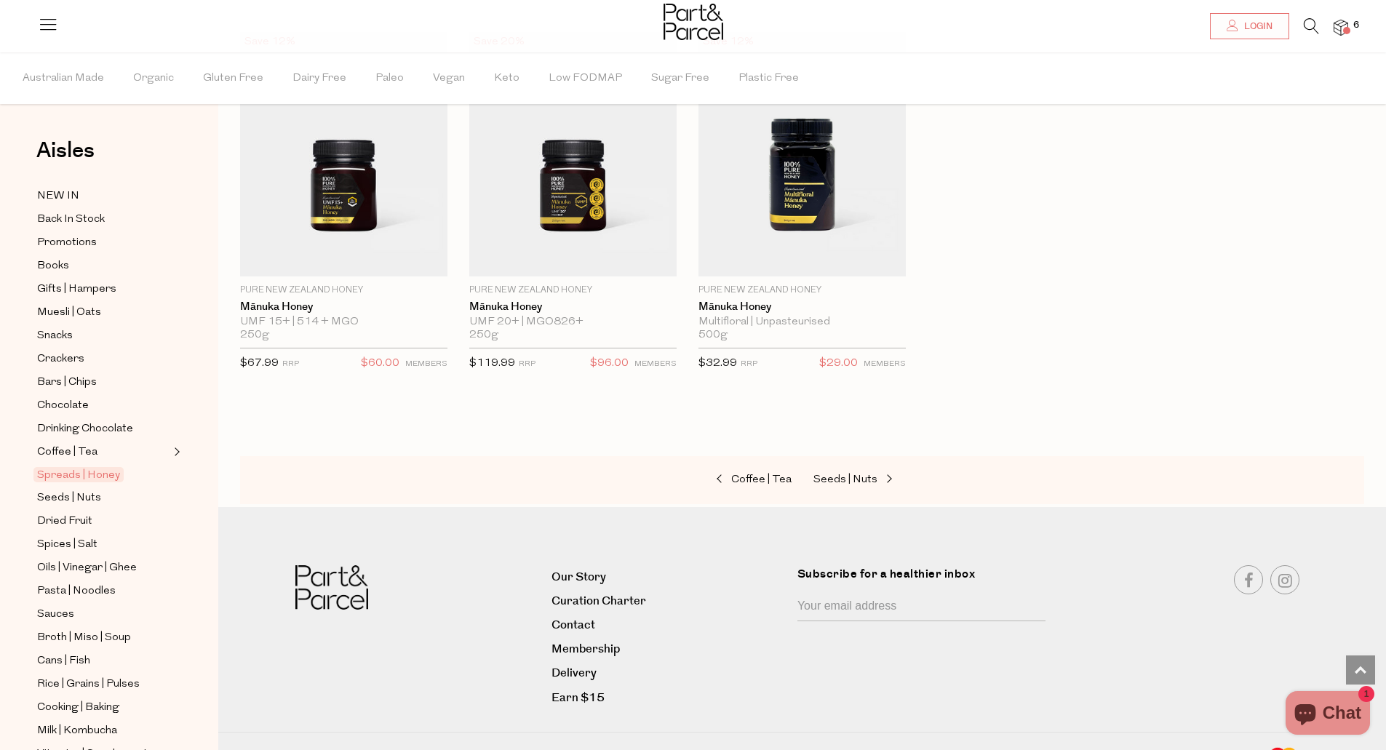
scroll to position [73, 0]
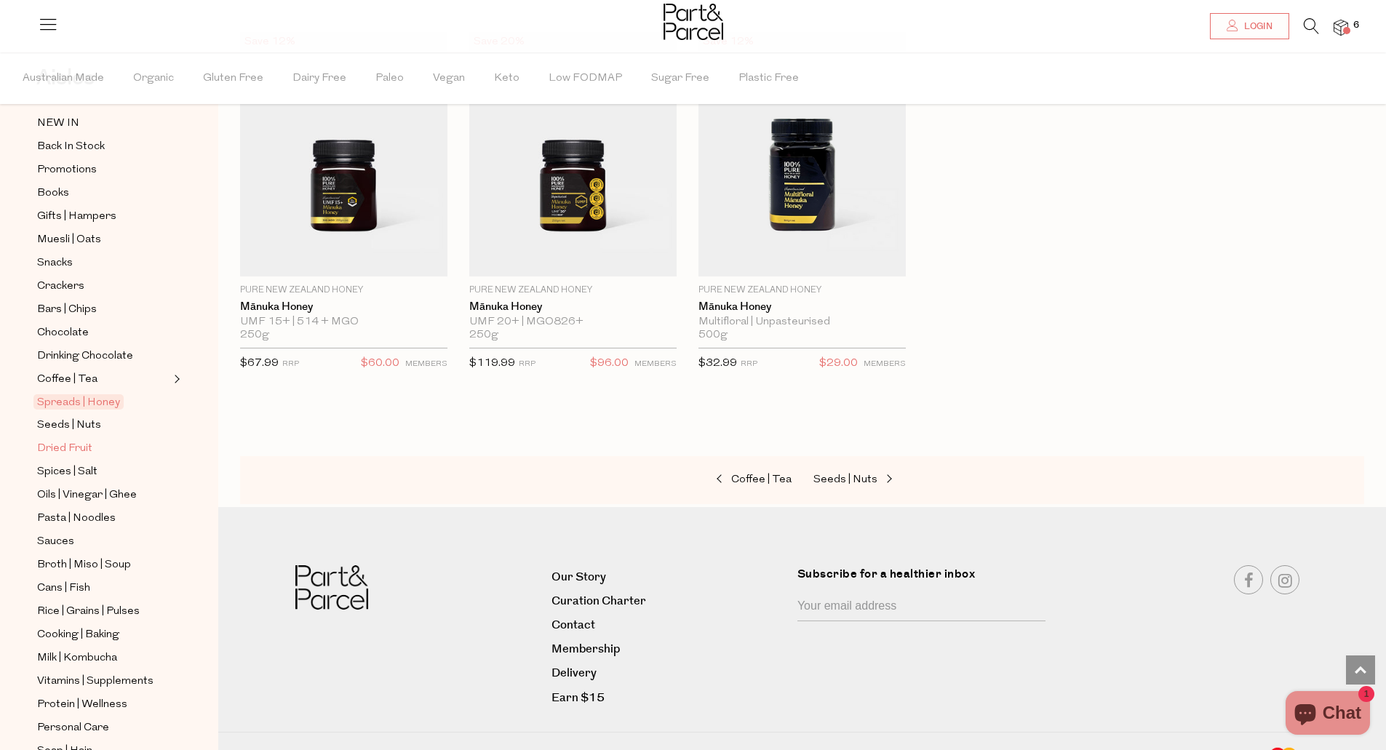
click at [82, 442] on span "Dried Fruit" at bounding box center [64, 448] width 55 height 17
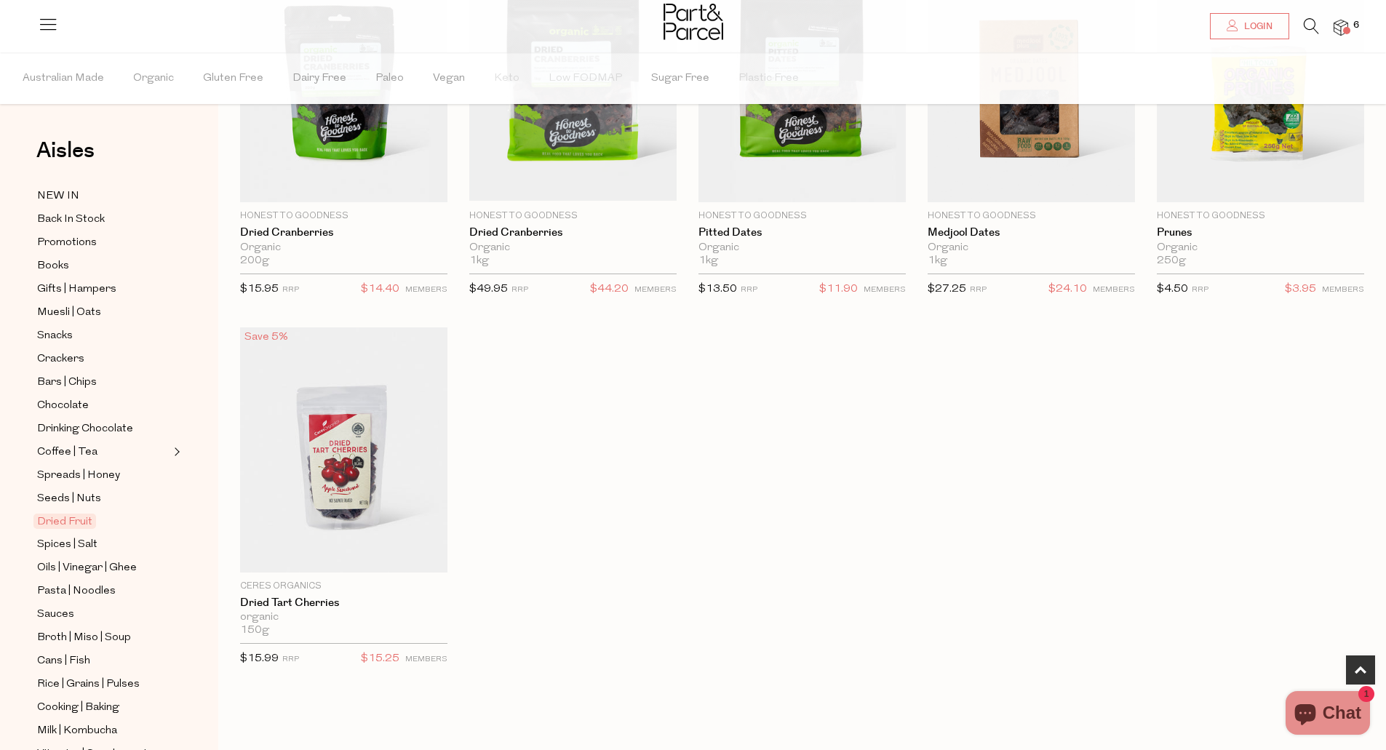
scroll to position [655, 0]
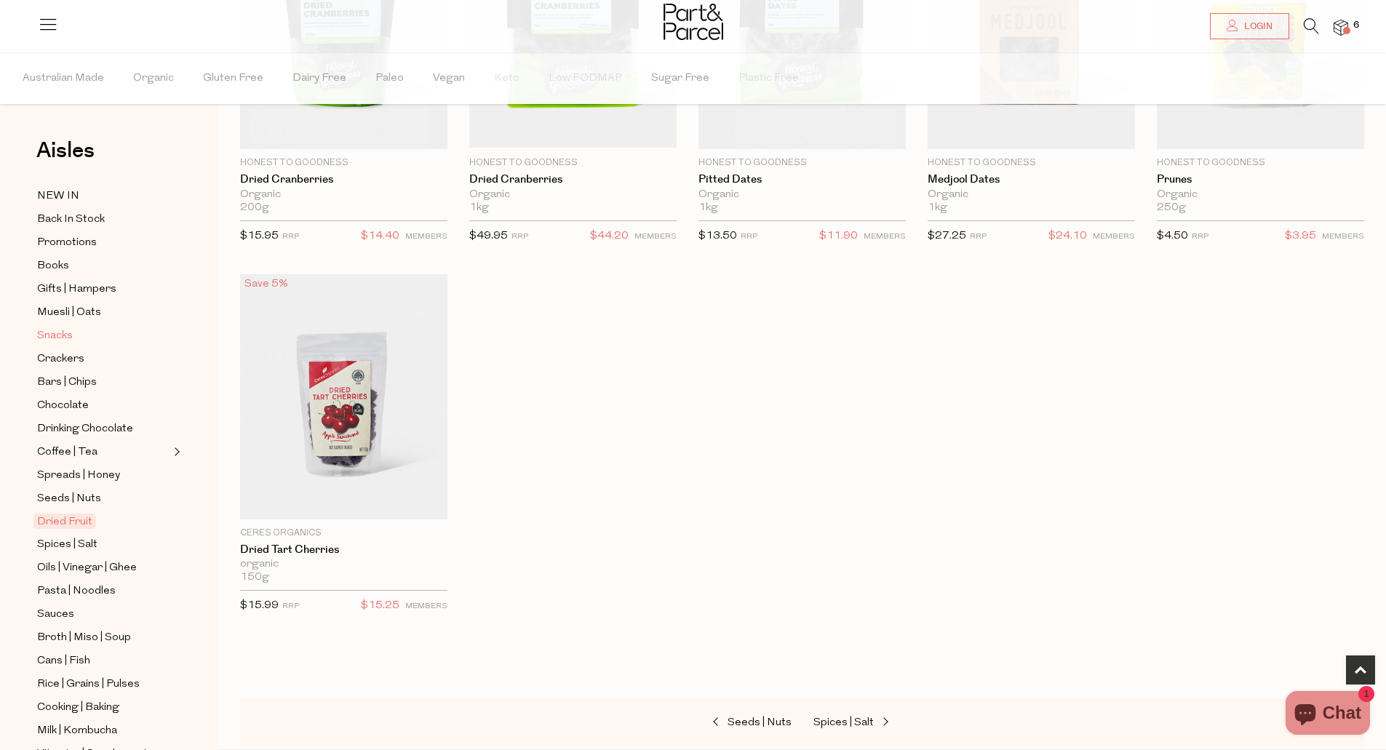
click at [68, 332] on span "Snacks" at bounding box center [55, 335] width 36 height 17
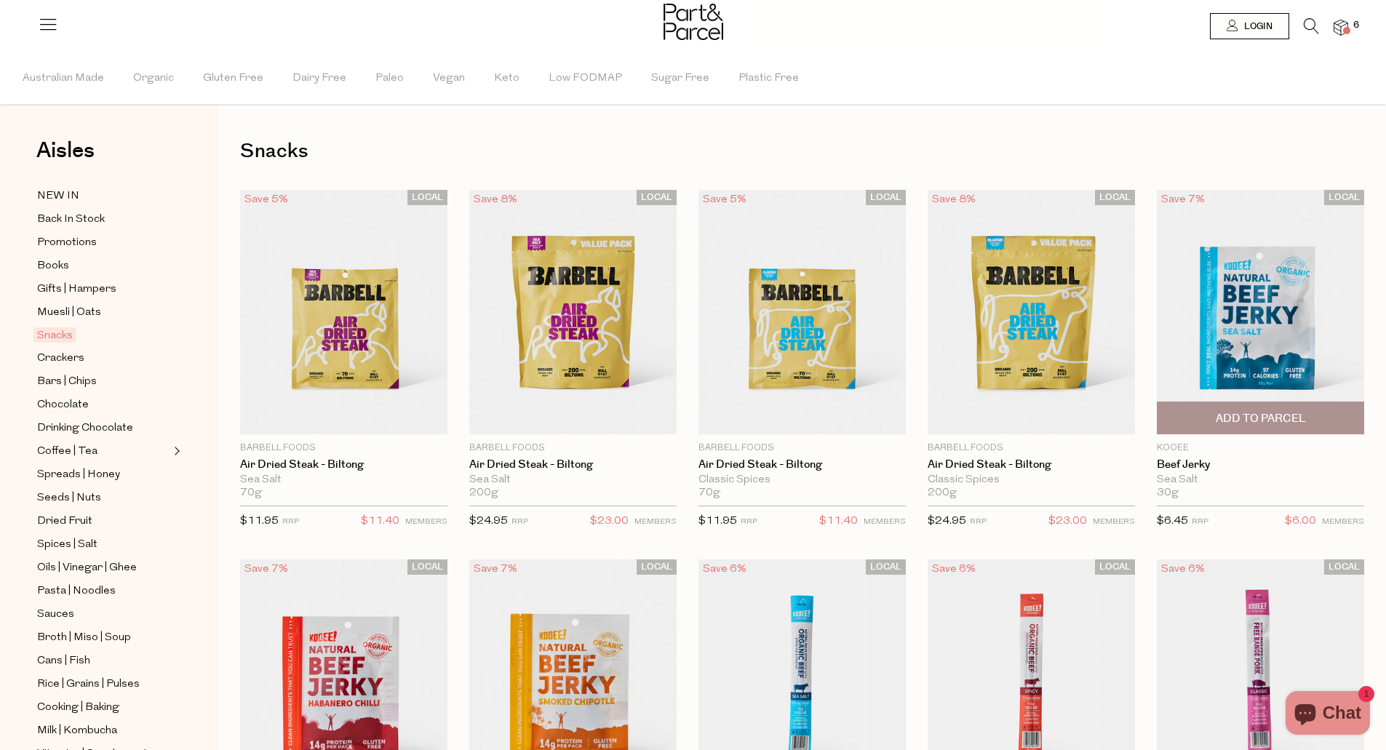
click at [1213, 423] on span "Add To Parcel" at bounding box center [1260, 417] width 199 height 31
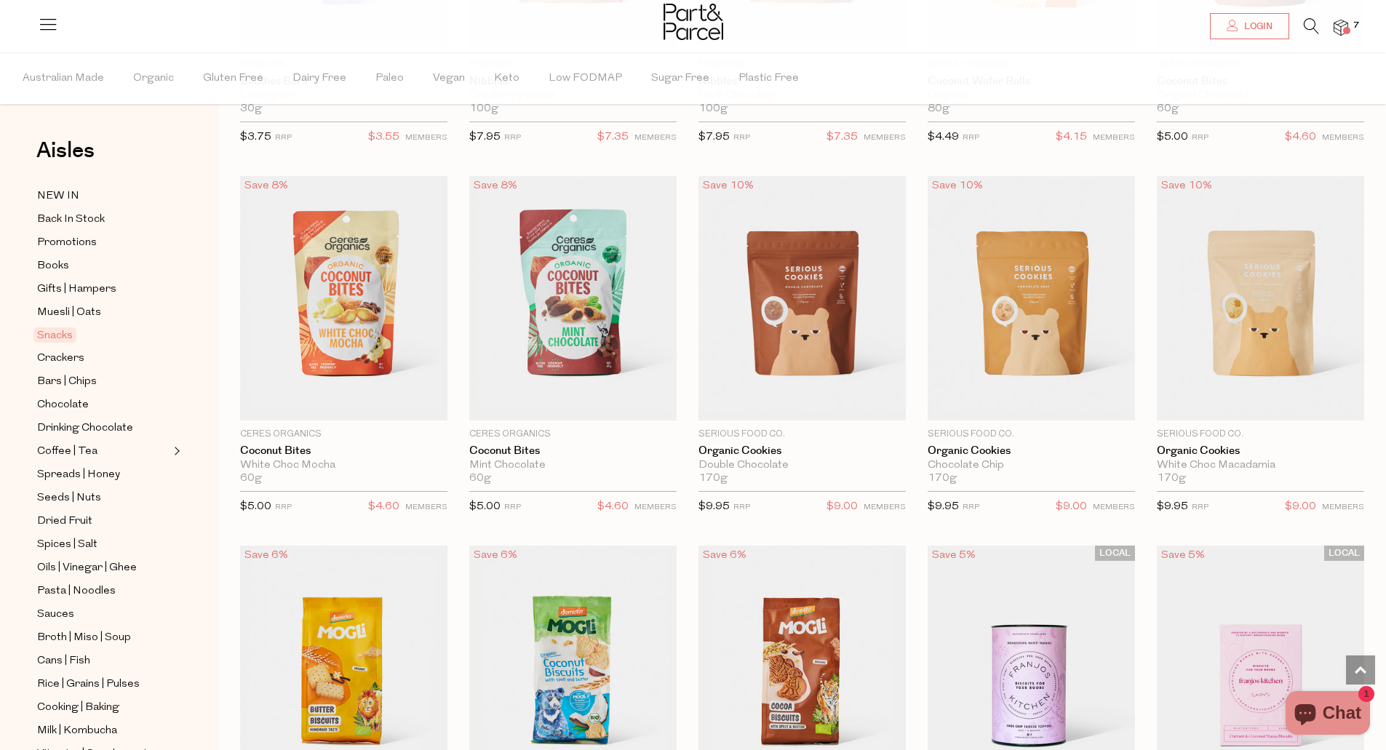
scroll to position [2328, 0]
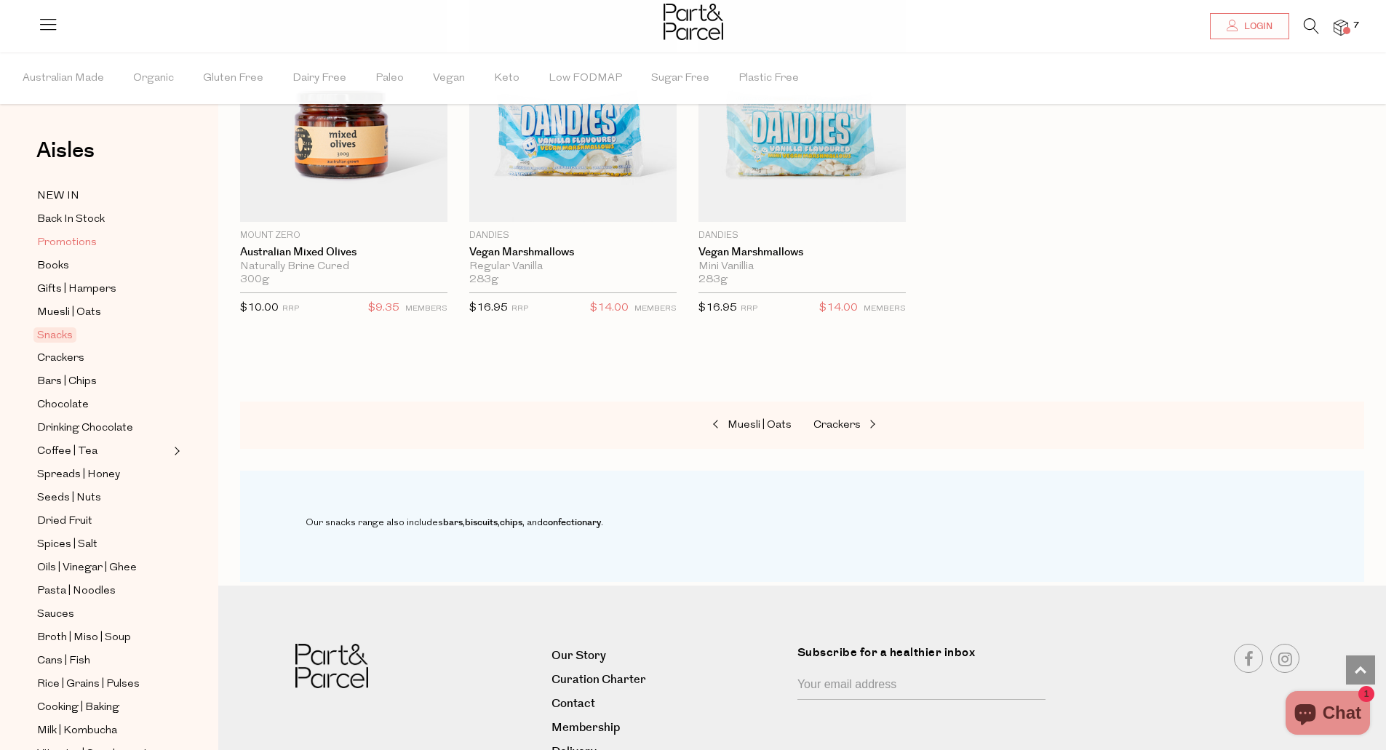
click at [80, 240] on span "Promotions" at bounding box center [67, 242] width 60 height 17
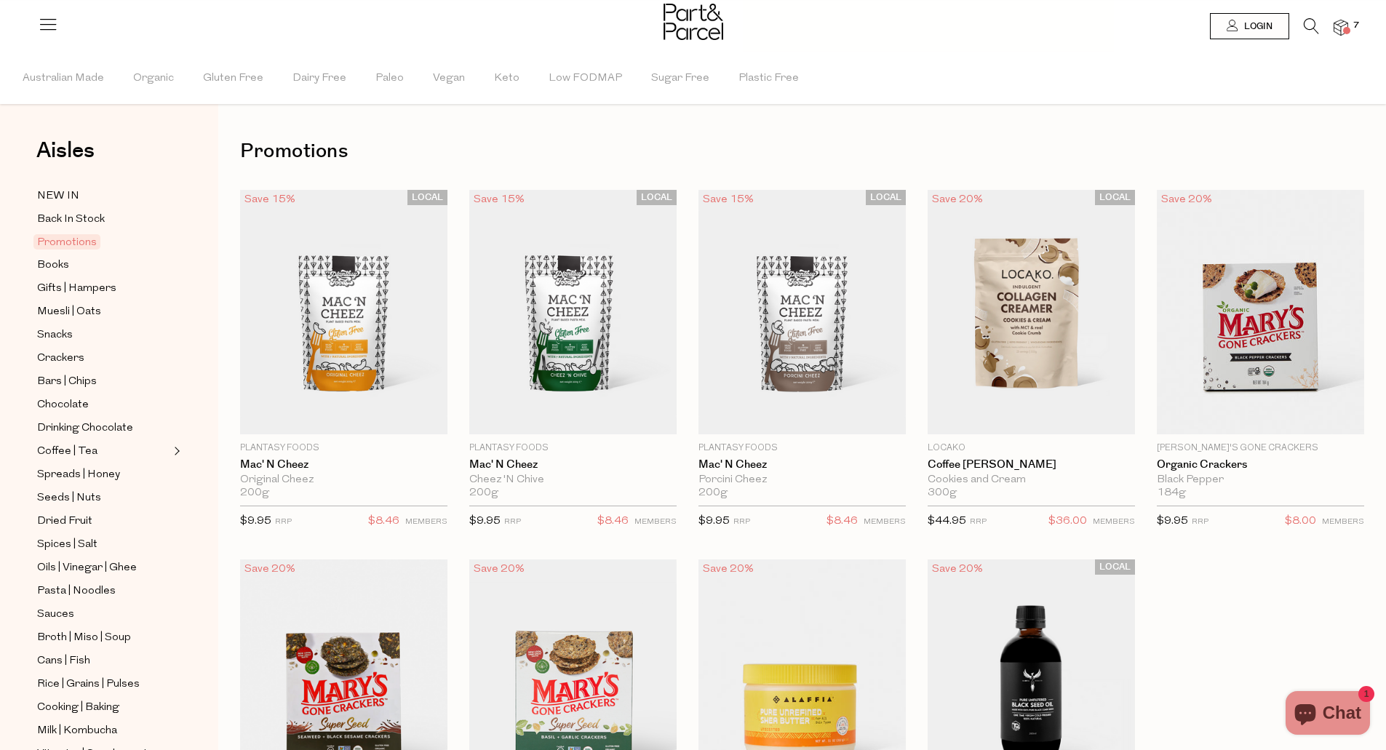
click at [1348, 25] on div at bounding box center [693, 23] width 1386 height 47
click at [1345, 25] on img at bounding box center [1341, 28] width 15 height 17
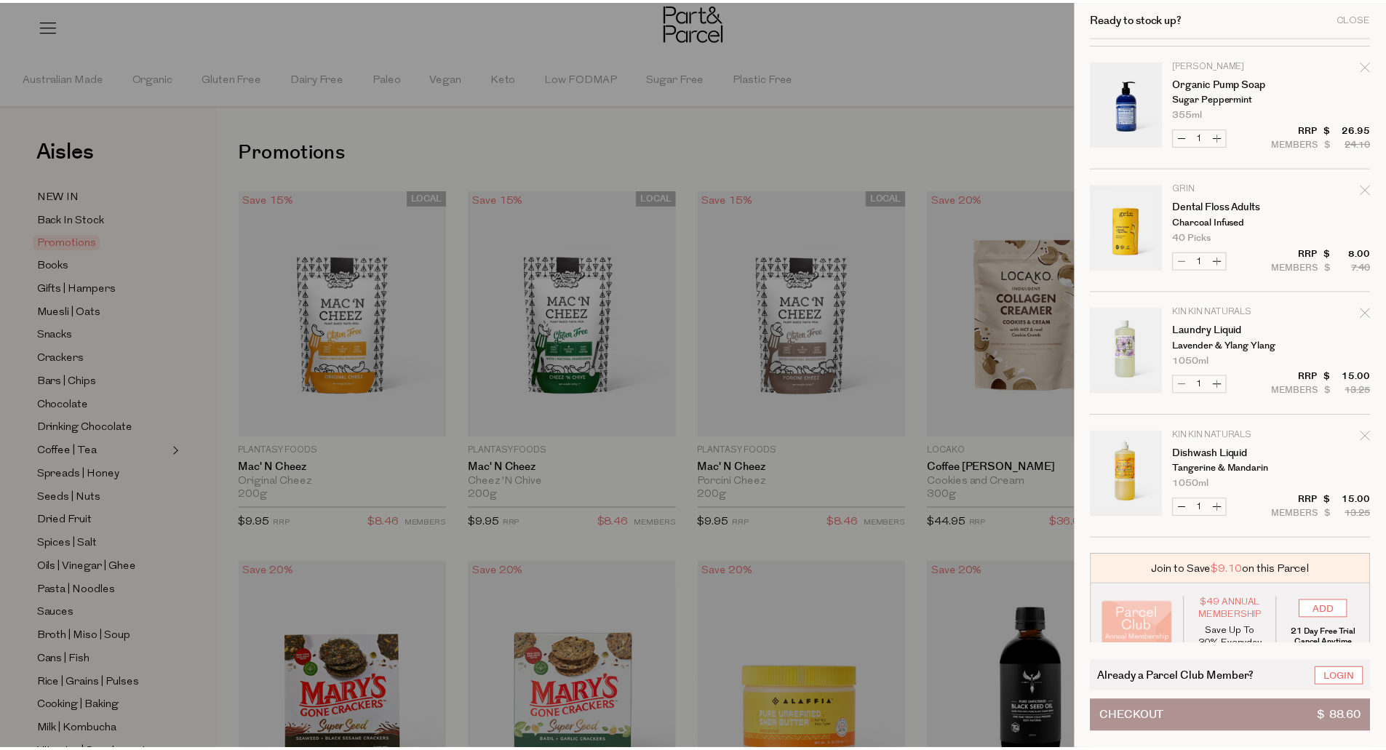
scroll to position [384, 0]
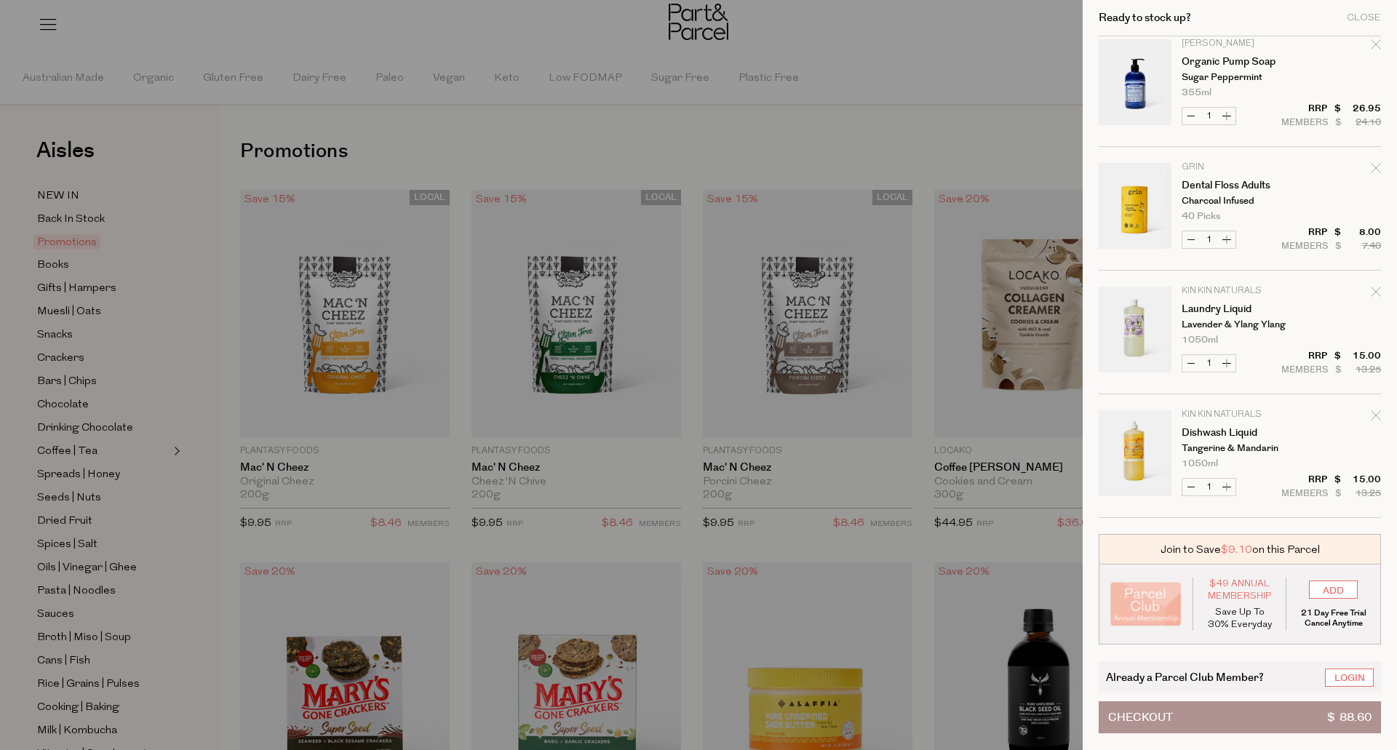
click at [869, 93] on div at bounding box center [698, 375] width 1397 height 750
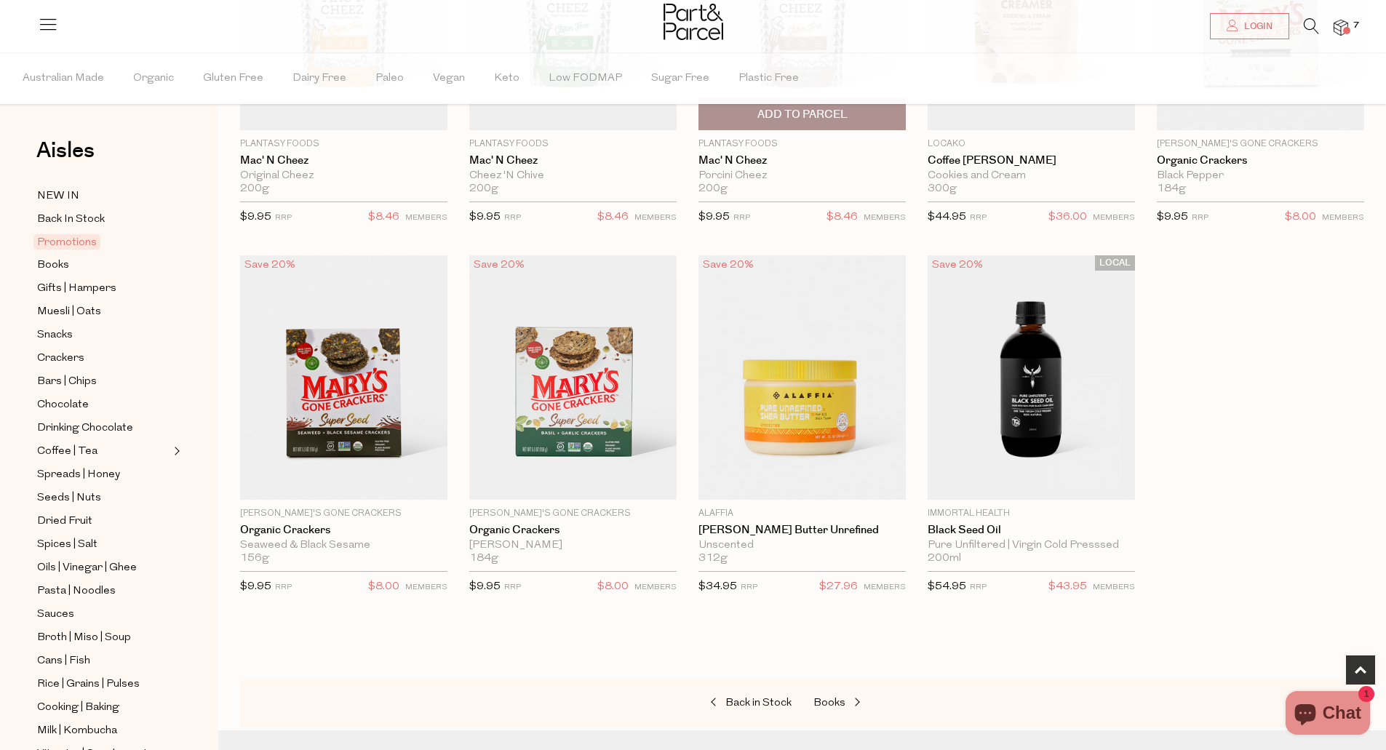
scroll to position [0, 0]
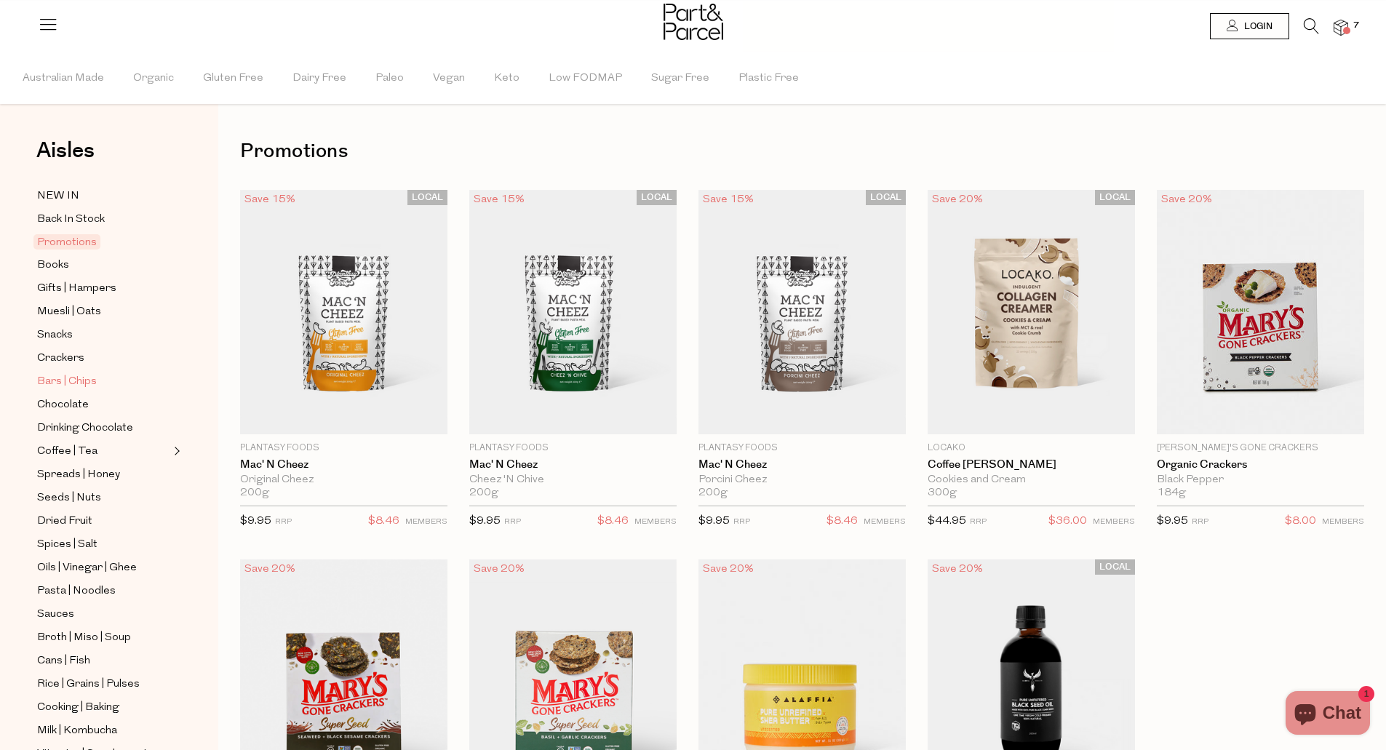
click at [80, 378] on span "Bars | Chips" at bounding box center [67, 381] width 60 height 17
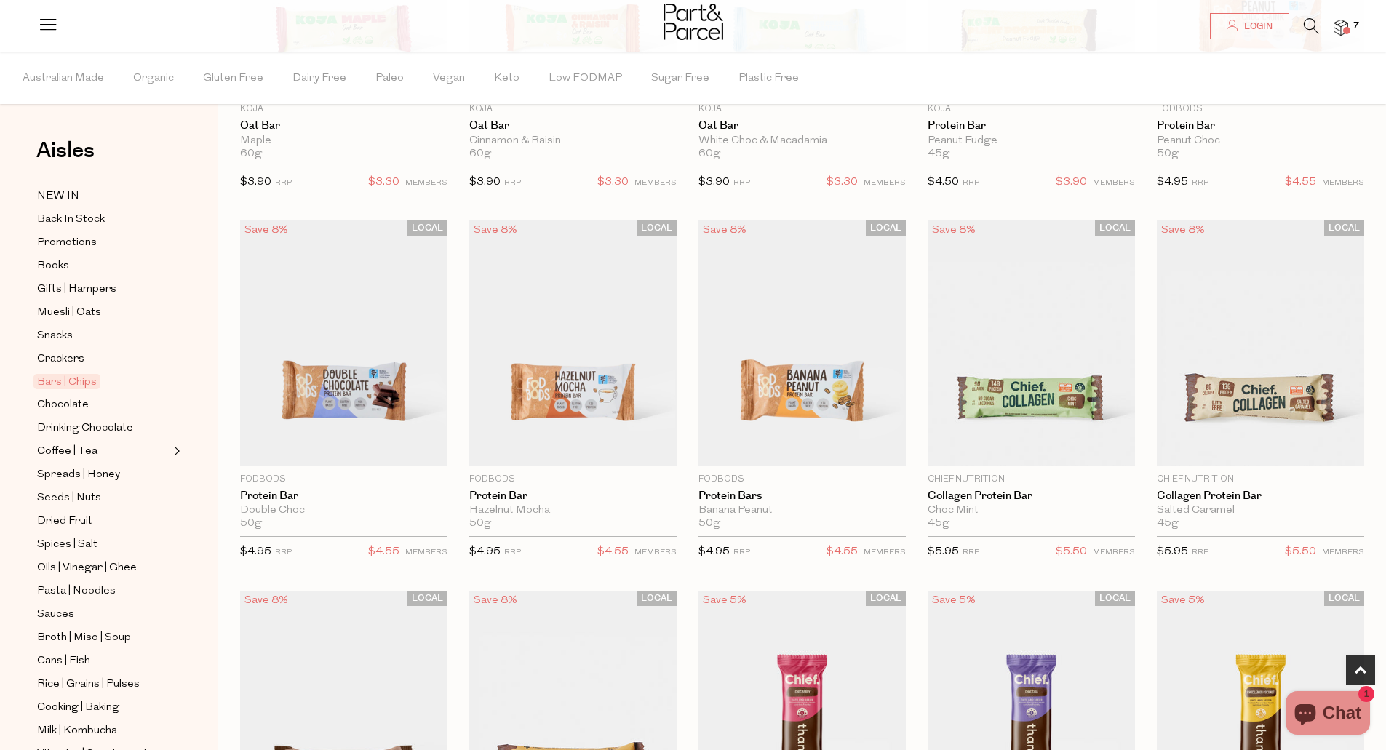
scroll to position [728, 0]
